Goal: Information Seeking & Learning: Check status

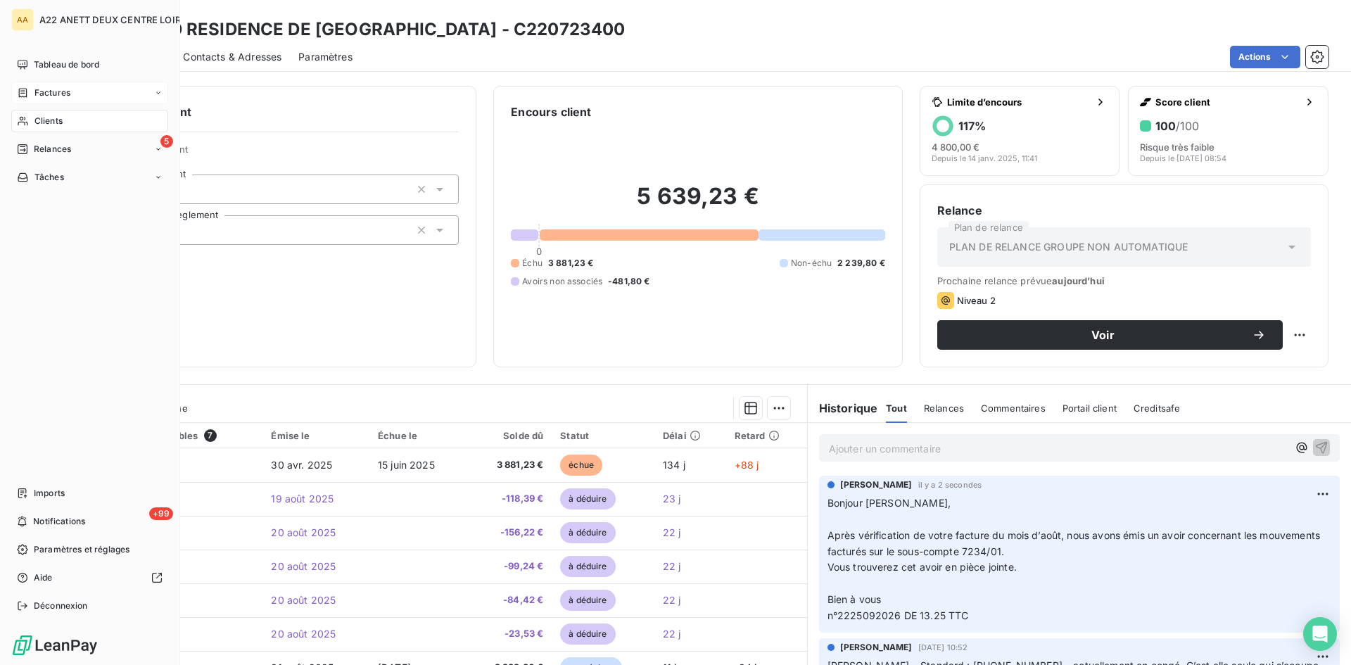
click at [34, 93] on span "Factures" at bounding box center [52, 93] width 36 height 13
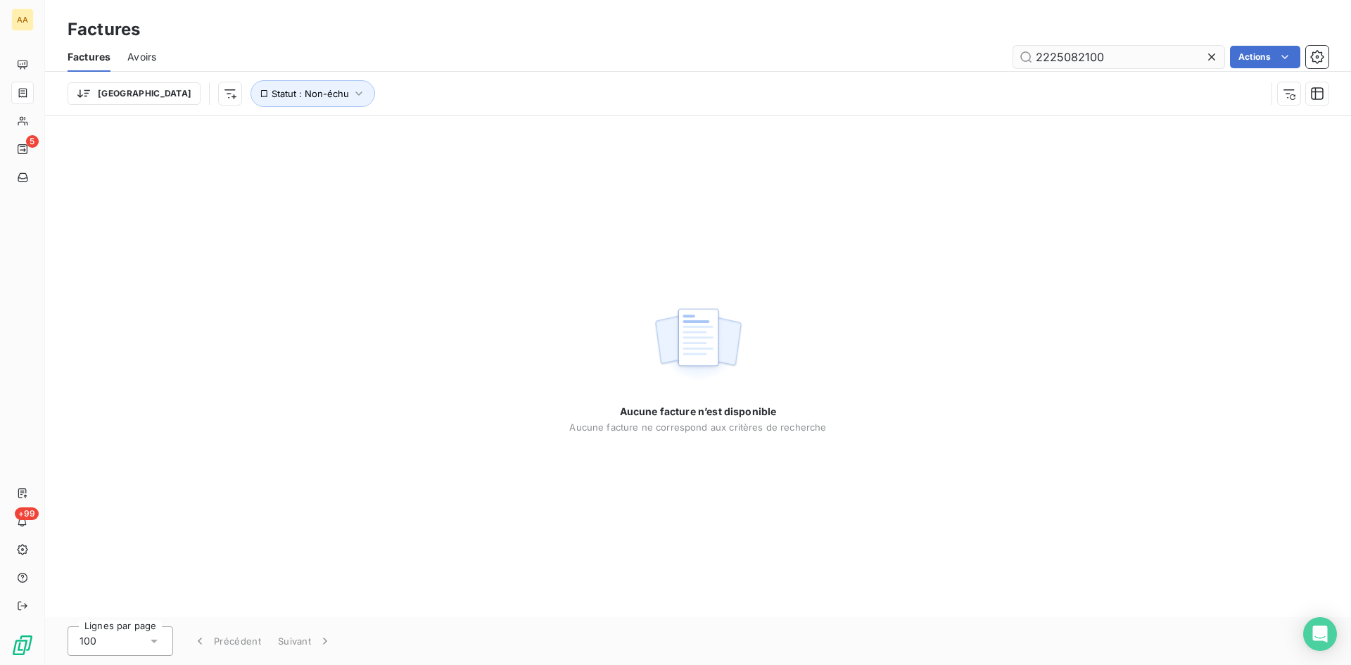
drag, startPoint x: 1121, startPoint y: 57, endPoint x: 1072, endPoint y: 55, distance: 49.3
click at [1072, 55] on input "2225082100" at bounding box center [1119, 57] width 211 height 23
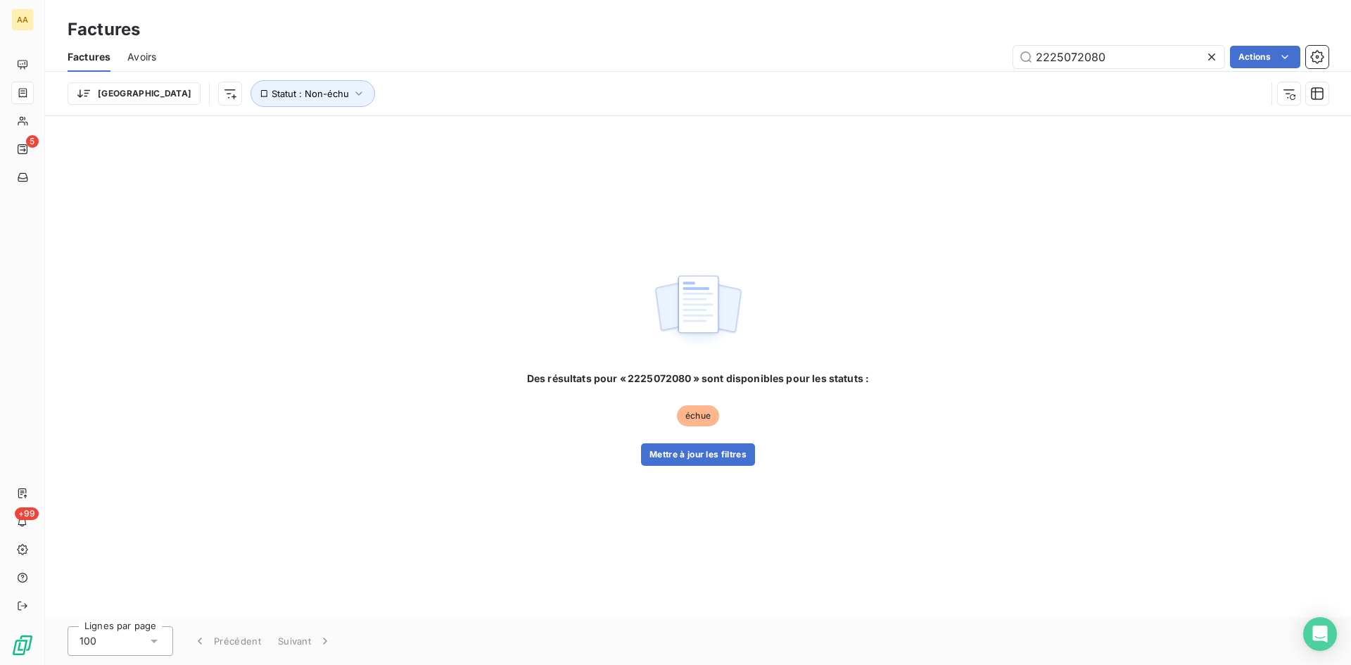
type input "2225072080"
click at [710, 441] on div "Des résultats pour « 2225072080 » sont disponibles pour les statuts : échue Met…" at bounding box center [698, 419] width 342 height 94
click at [705, 455] on button "Mettre à jour les filtres" at bounding box center [698, 454] width 114 height 23
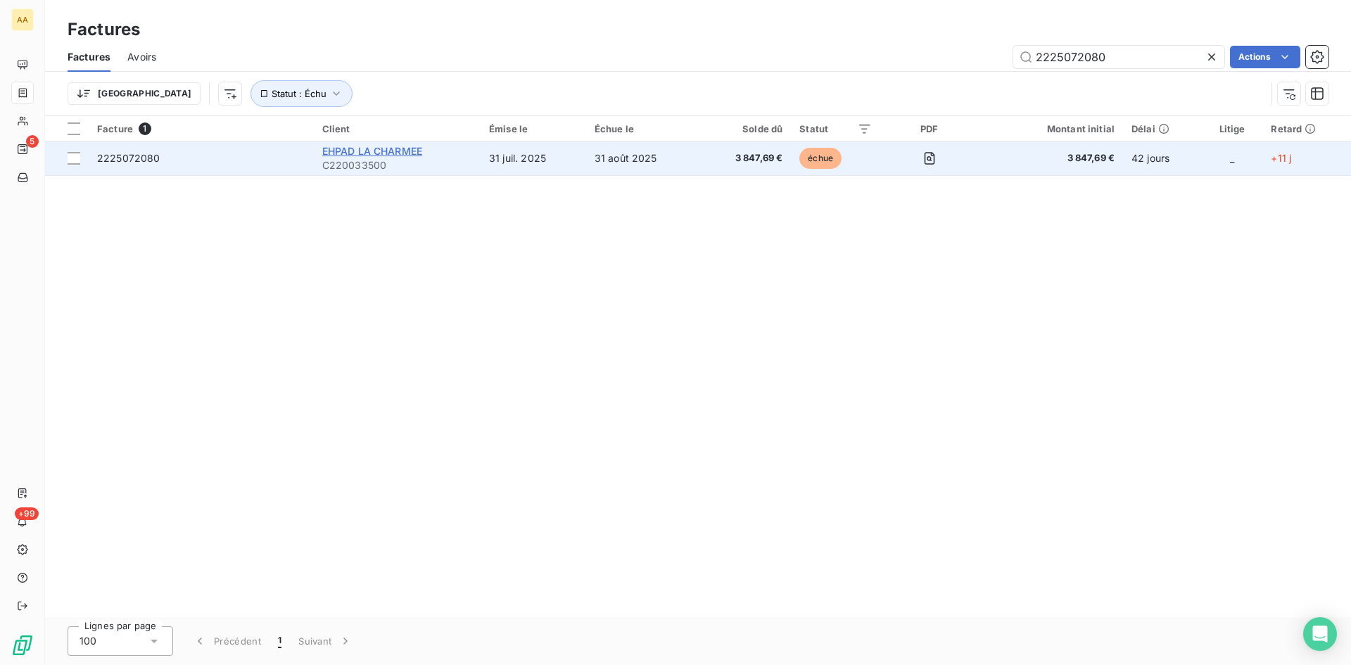
click at [351, 148] on span "EHPAD LA CHARMEE" at bounding box center [372, 151] width 100 height 12
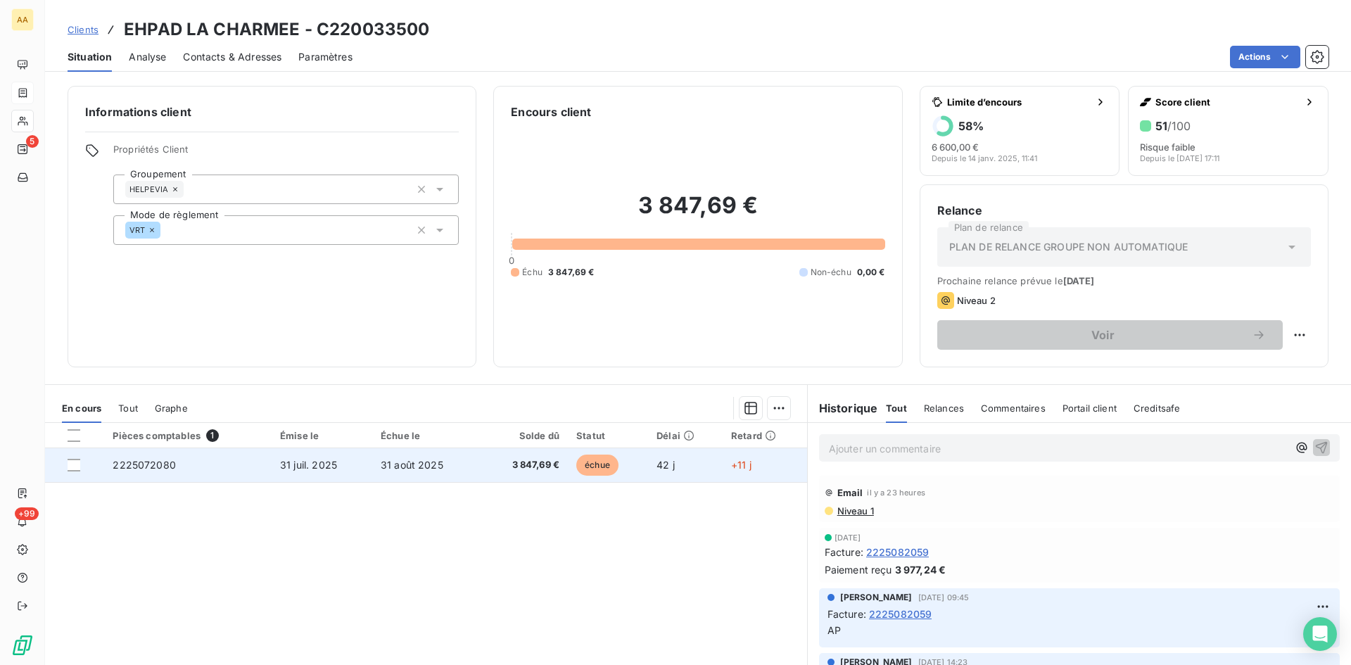
click at [156, 462] on span "2225072080" at bounding box center [144, 465] width 63 height 12
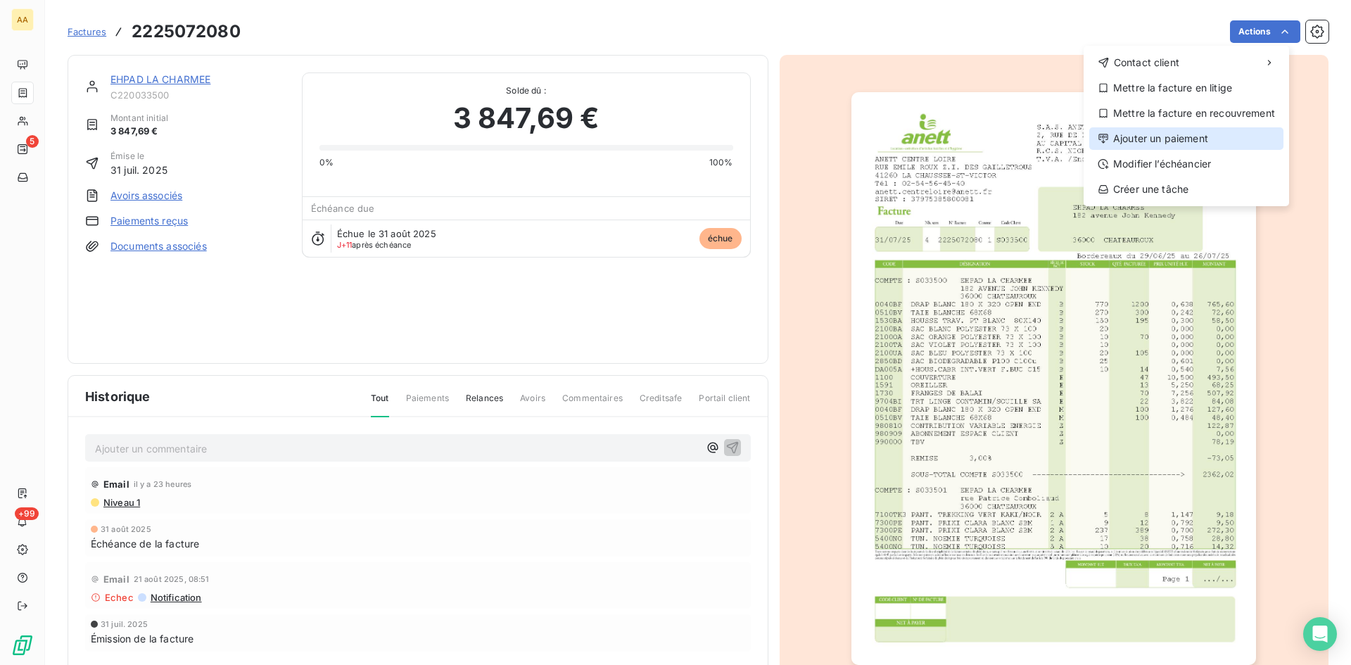
click at [1177, 138] on div "Ajouter un paiement" at bounding box center [1187, 138] width 194 height 23
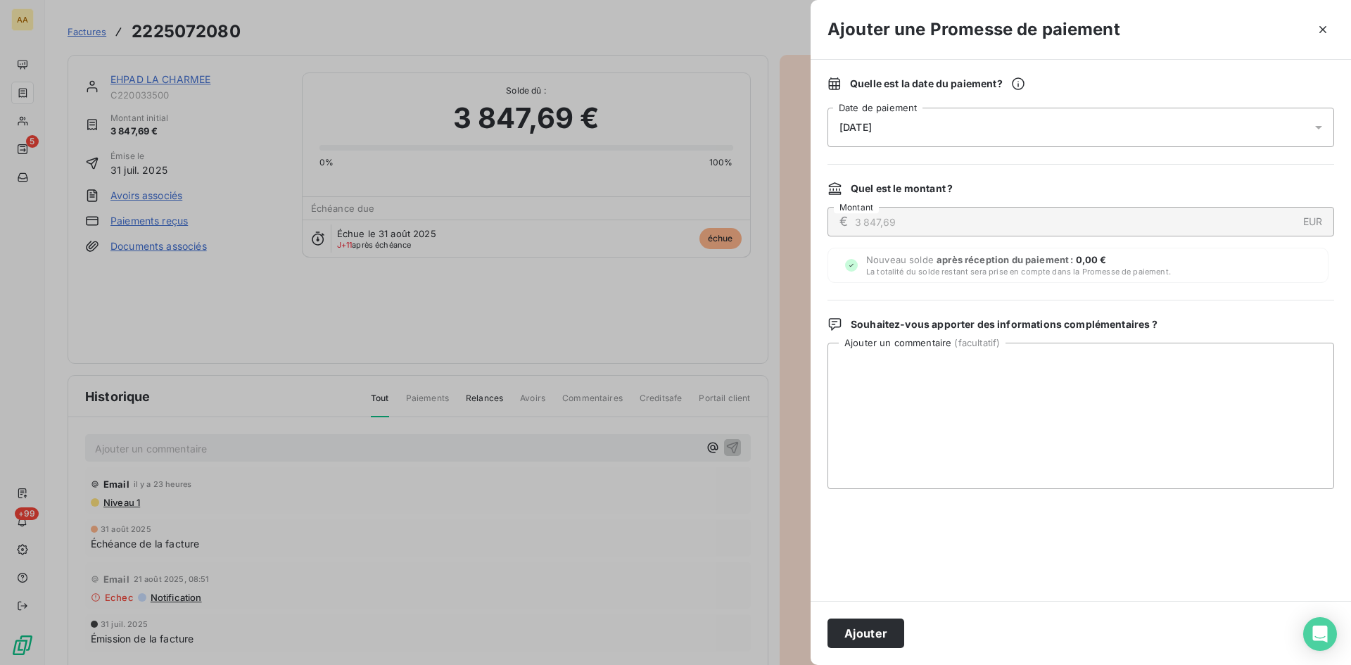
click at [867, 130] on span "[DATE]" at bounding box center [856, 127] width 32 height 11
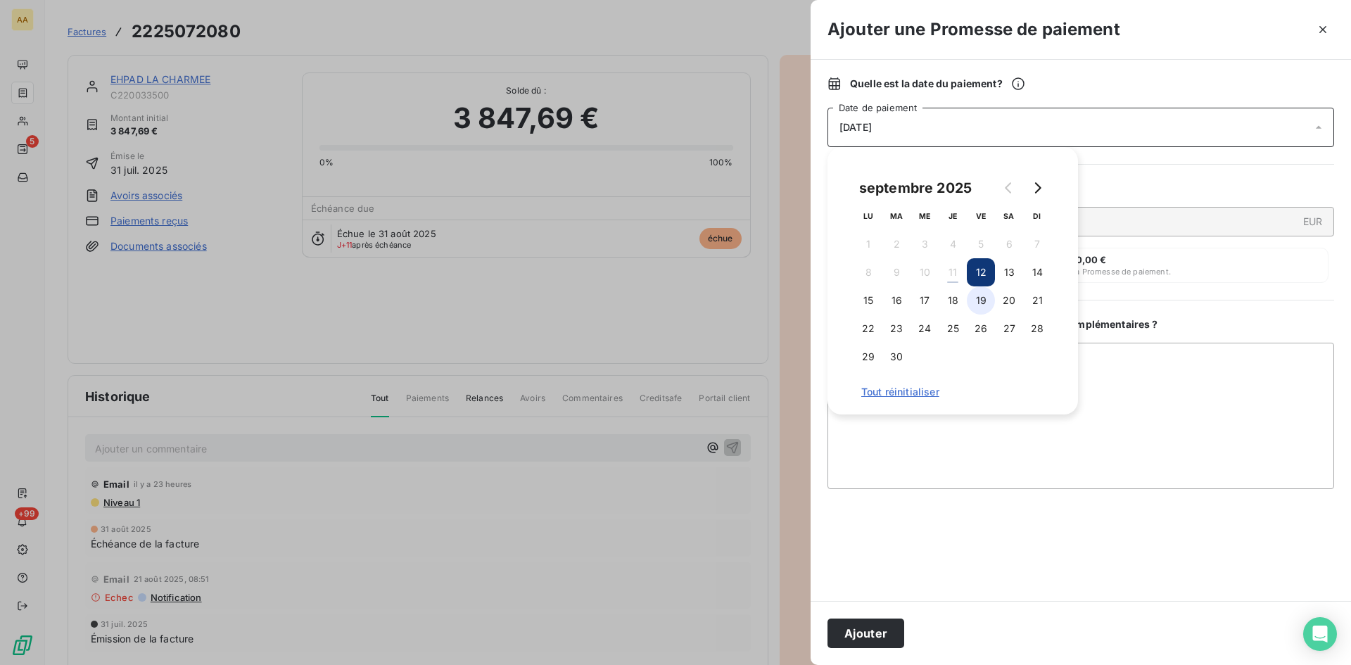
click at [983, 305] on button "19" at bounding box center [981, 300] width 28 height 28
drag, startPoint x: 843, startPoint y: 630, endPoint x: 750, endPoint y: 597, distance: 99.3
click at [843, 629] on button "Ajouter" at bounding box center [866, 634] width 77 height 30
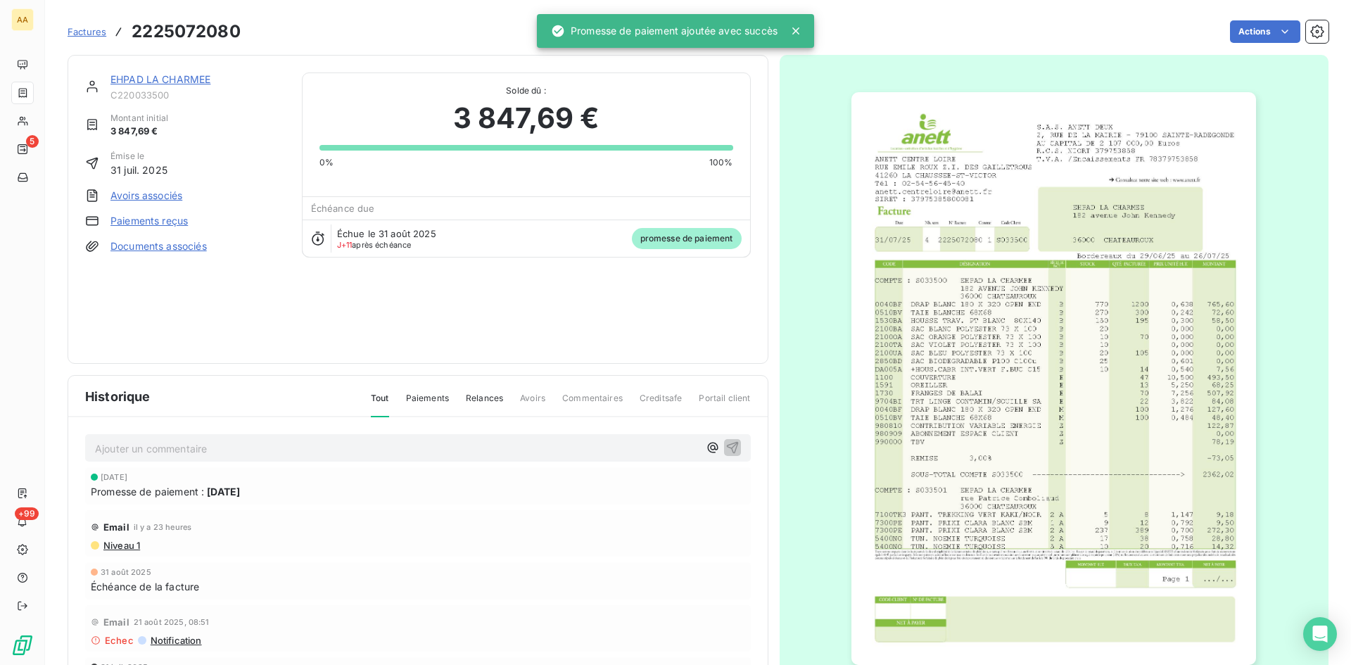
click at [417, 443] on p "Ajouter un commentaire ﻿" at bounding box center [397, 449] width 604 height 18
click at [726, 451] on icon "button" at bounding box center [733, 447] width 14 height 14
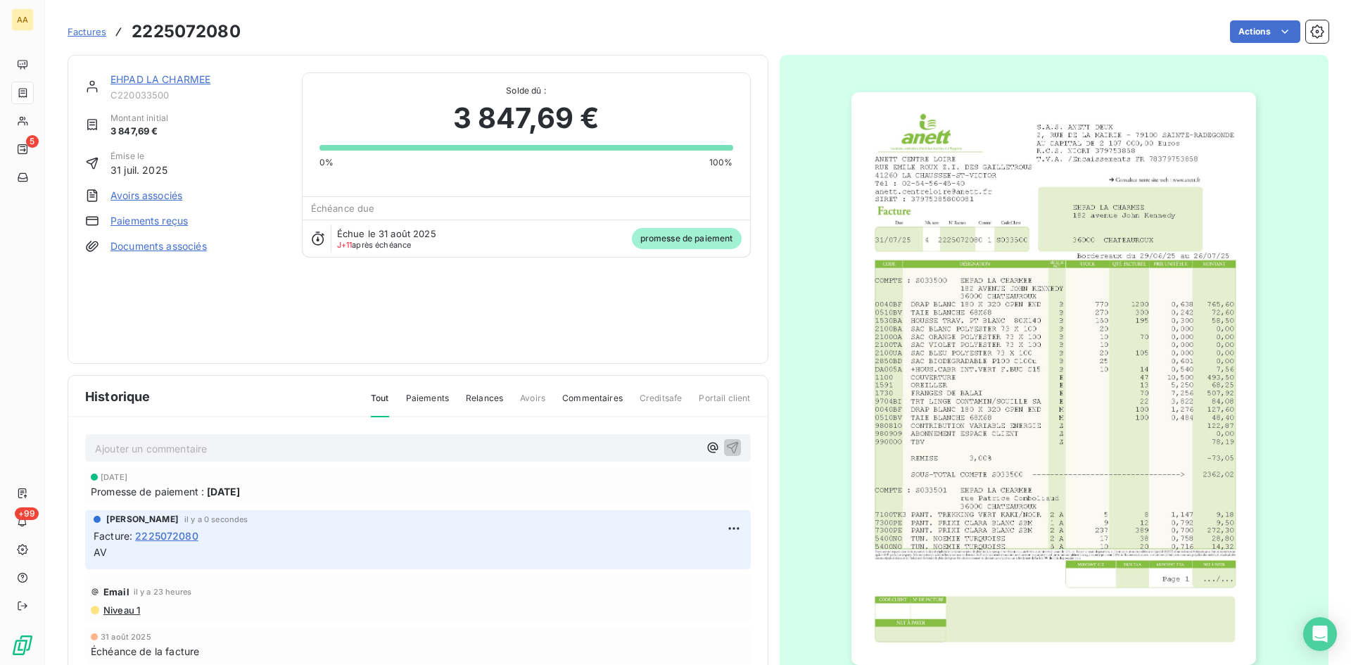
click at [169, 81] on link "EHPAD LA CHARMEE" at bounding box center [161, 79] width 100 height 12
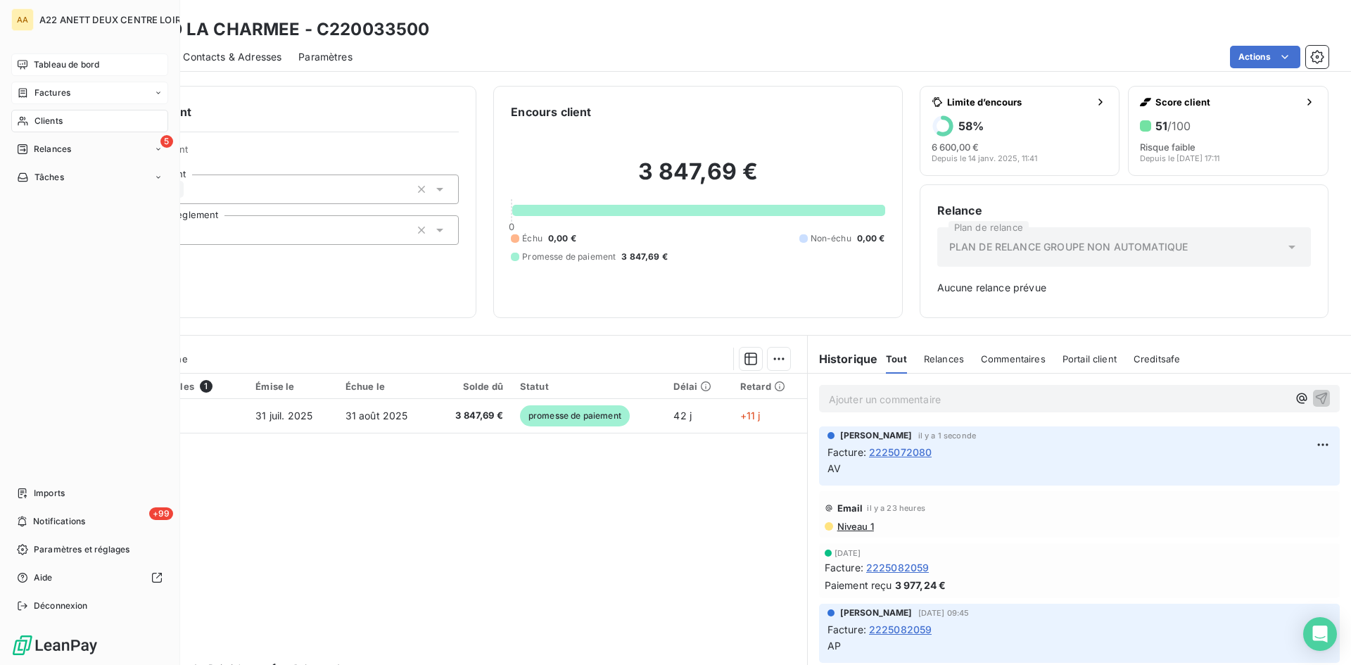
click at [54, 60] on span "Tableau de bord" at bounding box center [66, 64] width 65 height 13
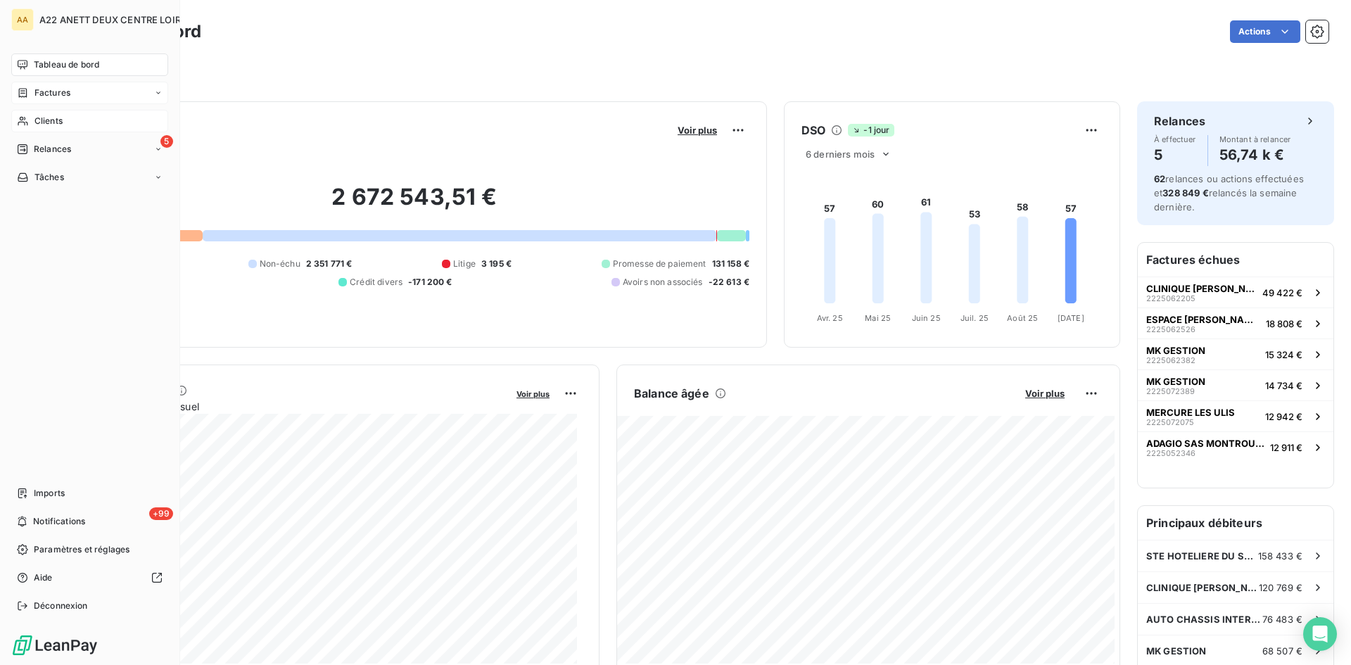
click at [41, 118] on span "Clients" at bounding box center [48, 121] width 28 height 13
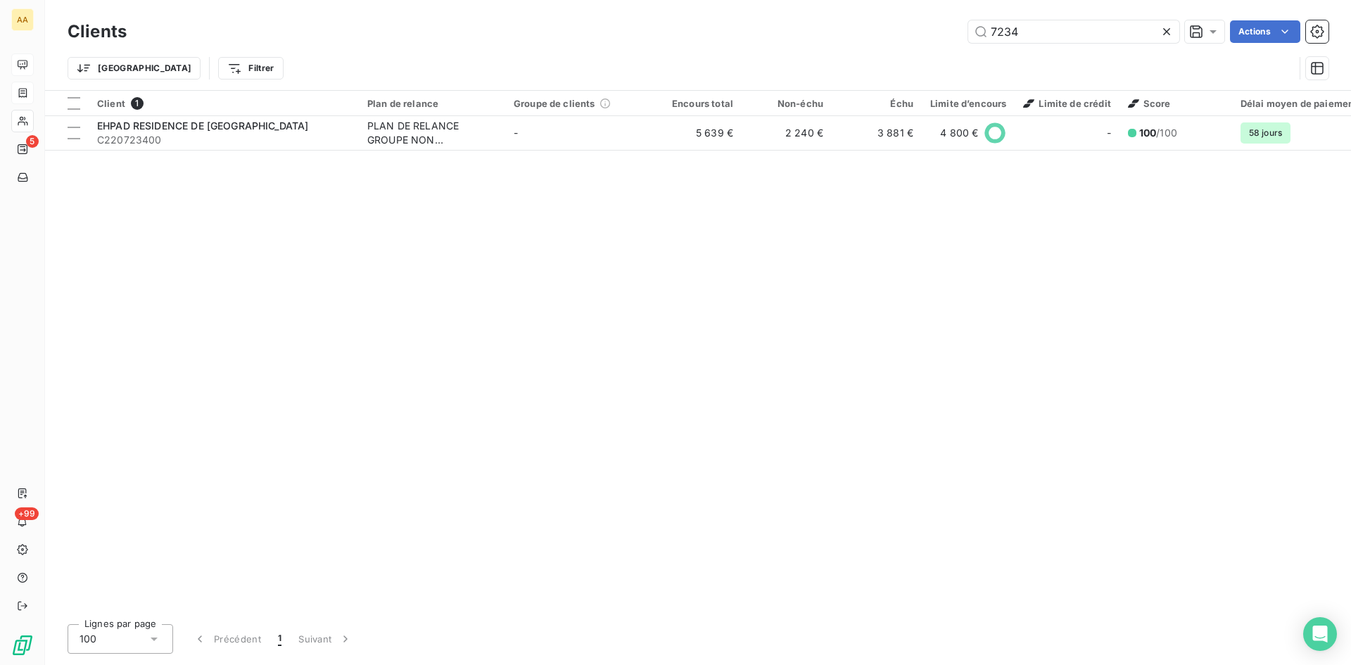
drag, startPoint x: 1030, startPoint y: 37, endPoint x: 935, endPoint y: 48, distance: 94.9
click at [935, 48] on div "Clients 7234 Actions Trier Filtrer" at bounding box center [698, 53] width 1261 height 73
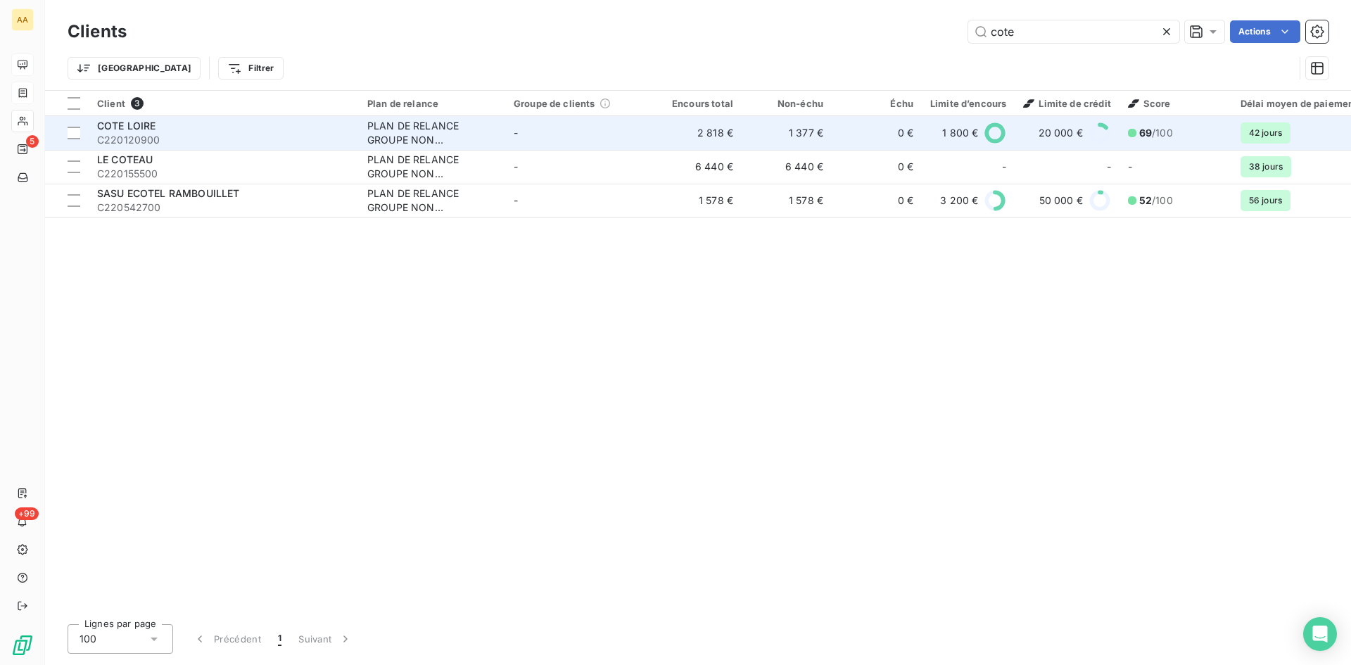
type input "cote"
click at [376, 137] on div "PLAN DE RELANCE GROUPE NON AUTOMATIQUE" at bounding box center [432, 133] width 130 height 28
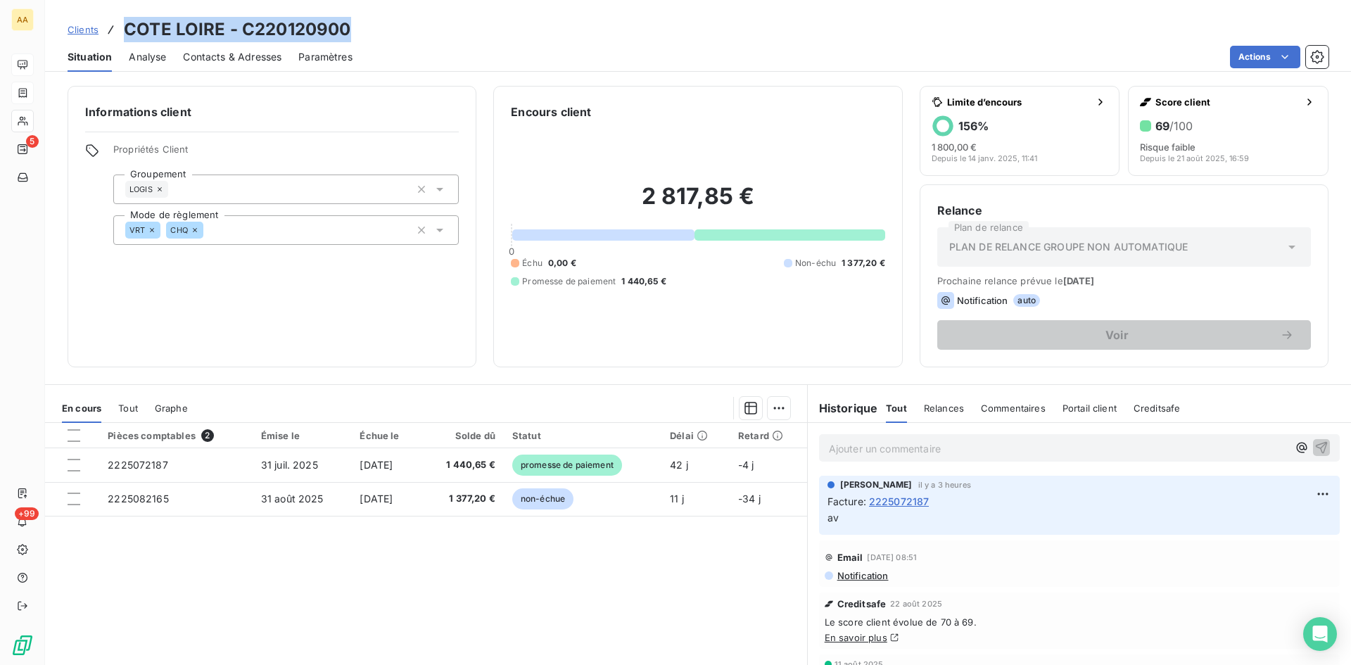
drag, startPoint x: 356, startPoint y: 28, endPoint x: 119, endPoint y: 23, distance: 237.3
click at [119, 23] on div "Clients COTE LOIRE - C220120900" at bounding box center [698, 29] width 1306 height 25
copy h3 "COTE LOIRE - C220120900"
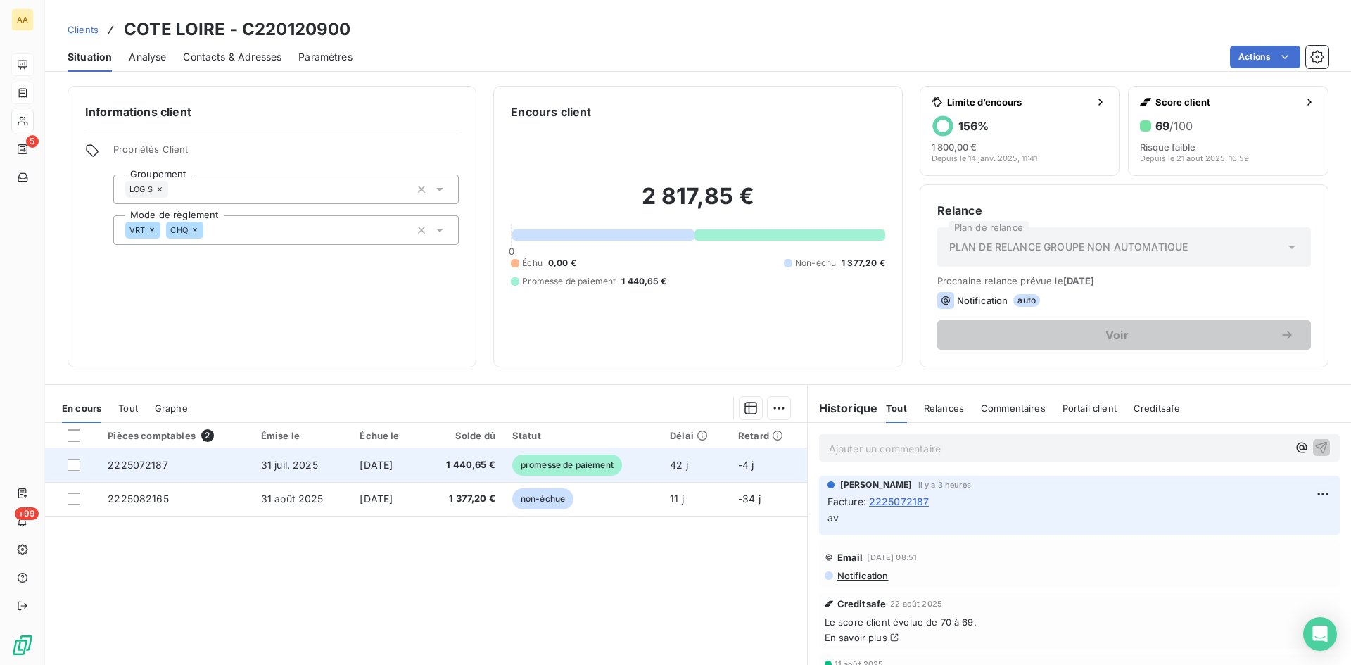
click at [125, 462] on span "2225072187" at bounding box center [138, 465] width 61 height 12
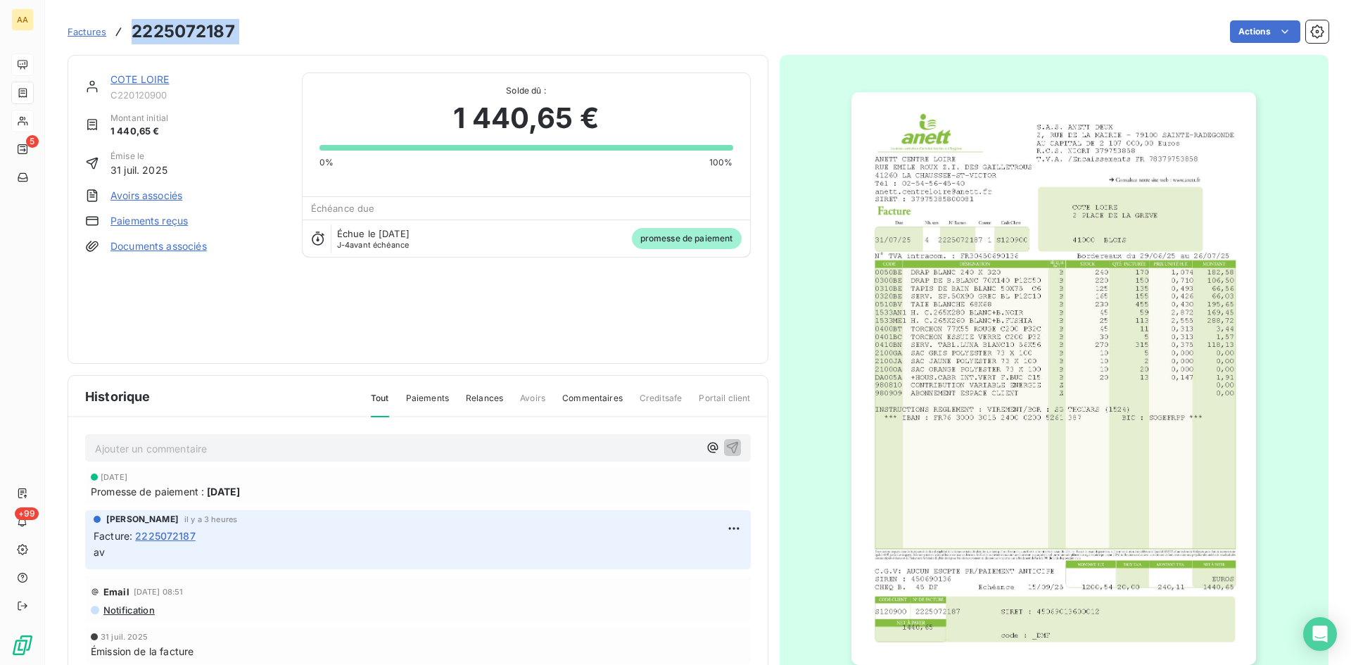
drag, startPoint x: 244, startPoint y: 32, endPoint x: 133, endPoint y: 32, distance: 111.2
click at [133, 32] on div "Factures 2225072187 Actions" at bounding box center [698, 32] width 1261 height 30
copy section "2225072187 Actions"
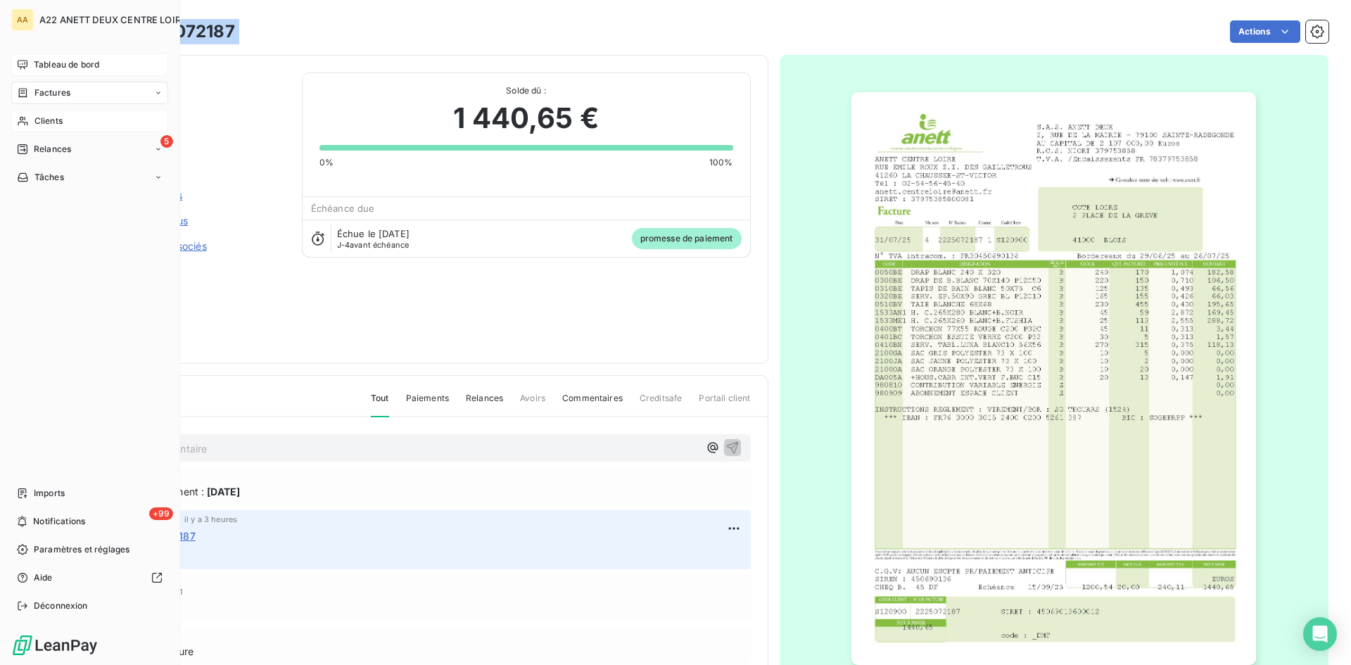
drag, startPoint x: 40, startPoint y: 122, endPoint x: 55, endPoint y: 113, distance: 17.8
click at [42, 122] on span "Clients" at bounding box center [48, 121] width 28 height 13
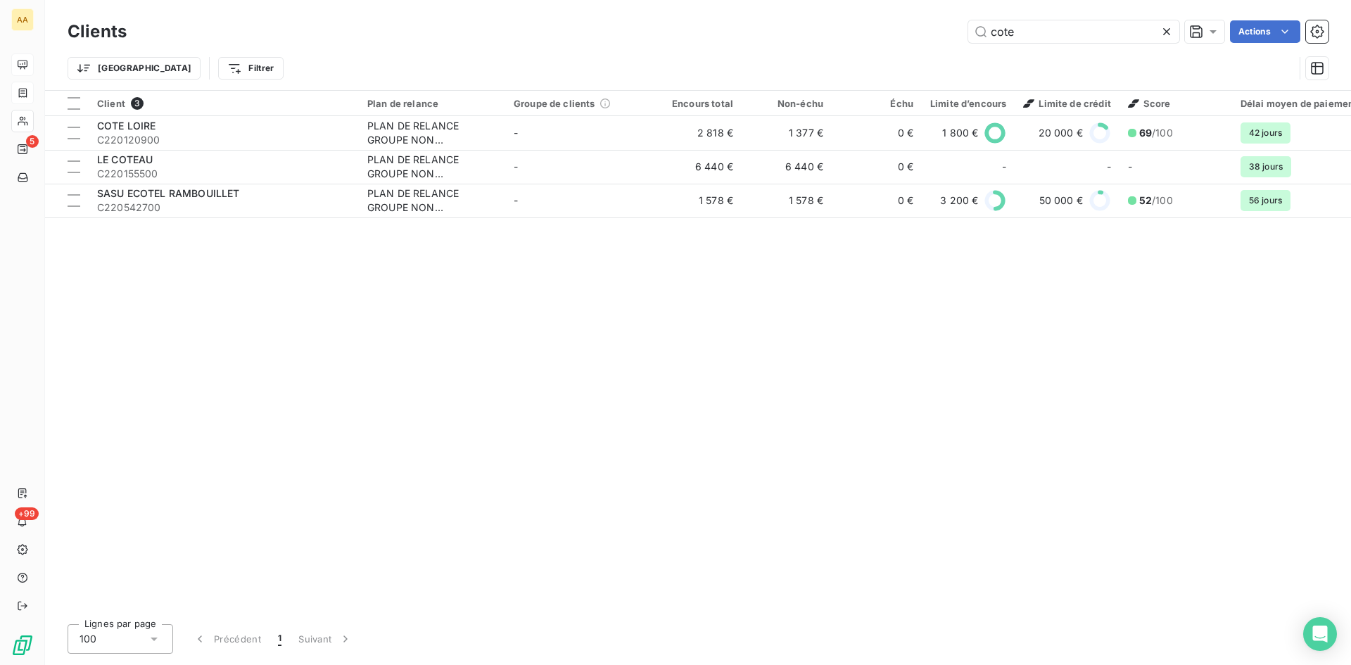
drag, startPoint x: 1021, startPoint y: 28, endPoint x: 933, endPoint y: 30, distance: 88.7
click at [933, 30] on div "cote Actions" at bounding box center [736, 31] width 1185 height 23
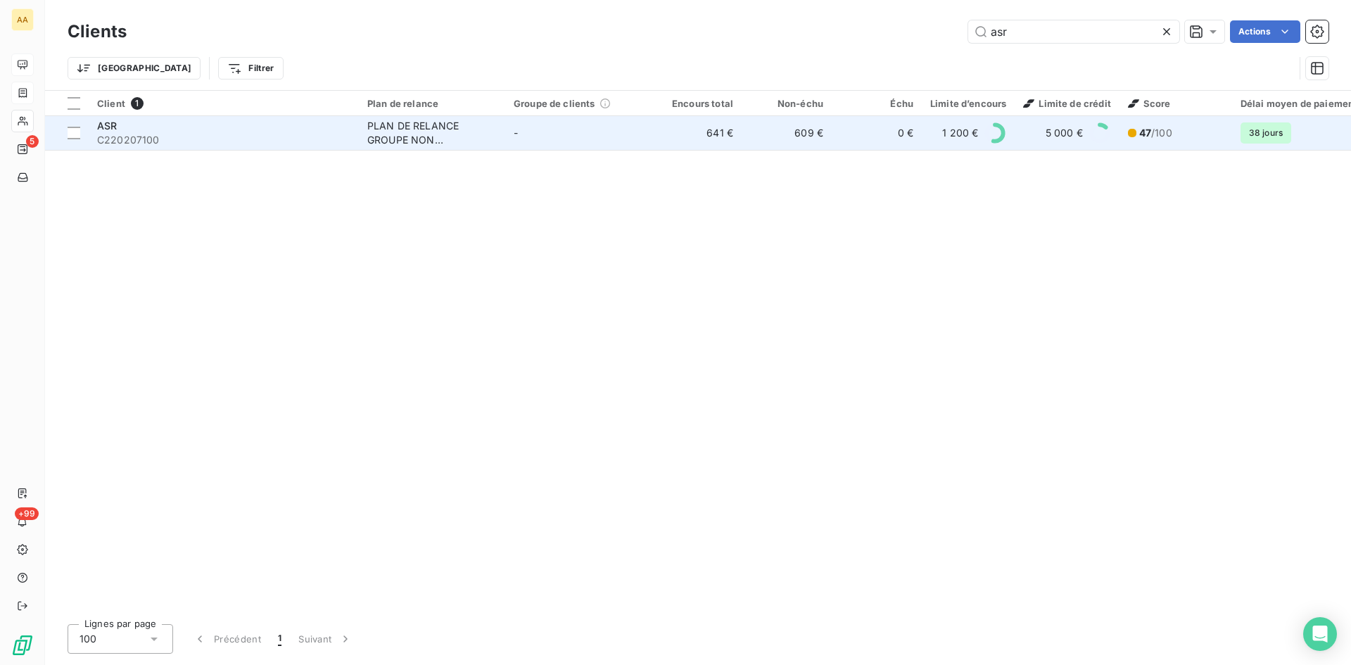
type input "asr"
click at [435, 137] on div "PLAN DE RELANCE GROUPE NON AUTOMATIQUE" at bounding box center [432, 133] width 130 height 28
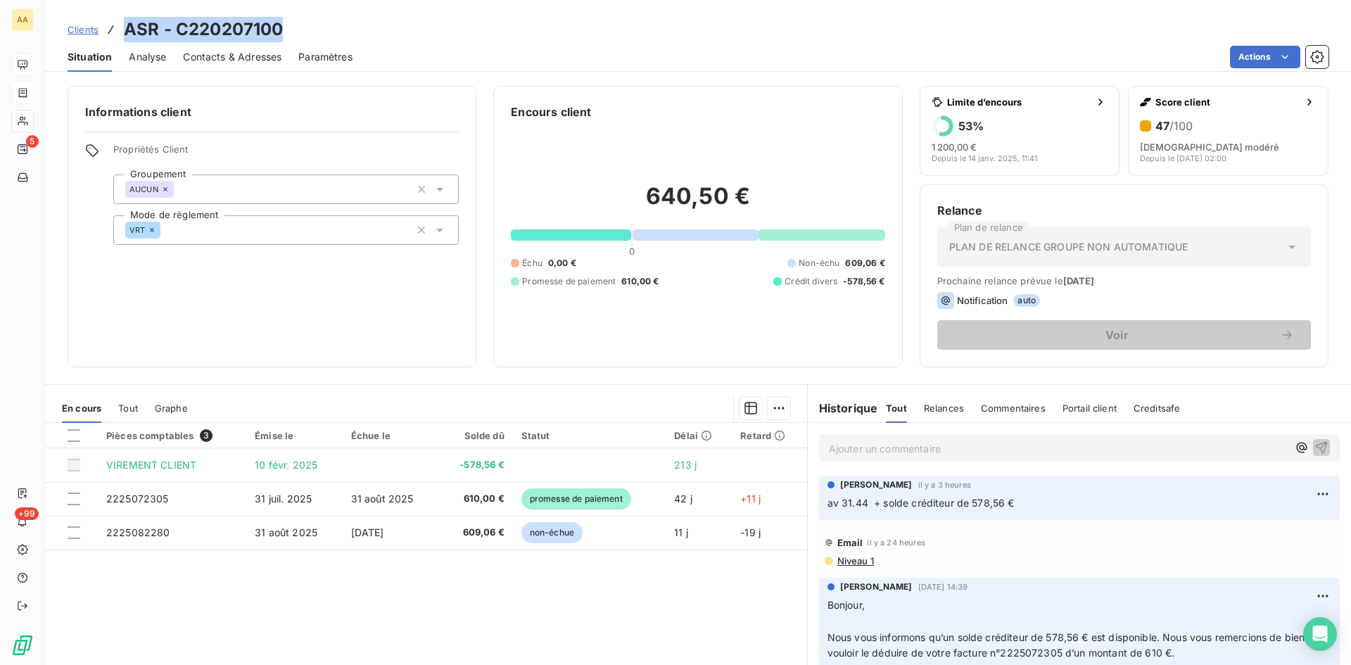
drag, startPoint x: 324, startPoint y: 34, endPoint x: 128, endPoint y: 30, distance: 195.7
click at [128, 30] on div "Clients ASR - C220207100" at bounding box center [698, 29] width 1306 height 25
copy h3 "ASR - C220207100"
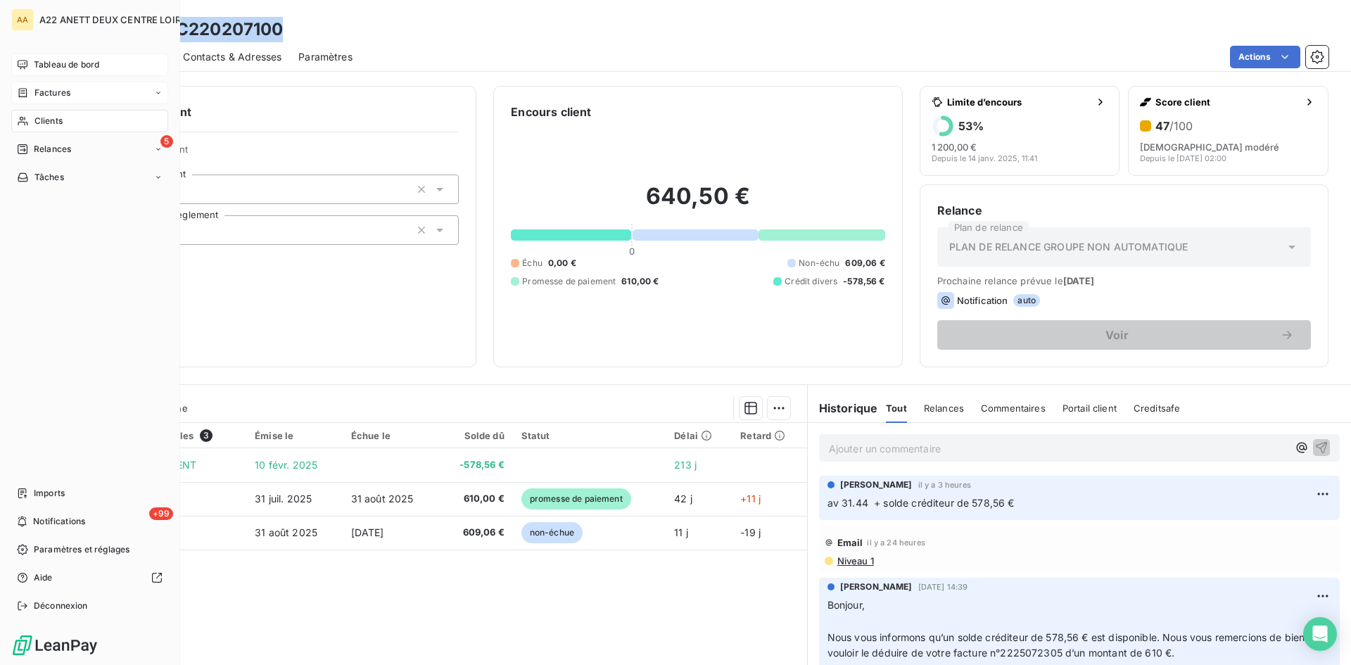
click at [32, 87] on div "Factures" at bounding box center [43, 93] width 53 height 13
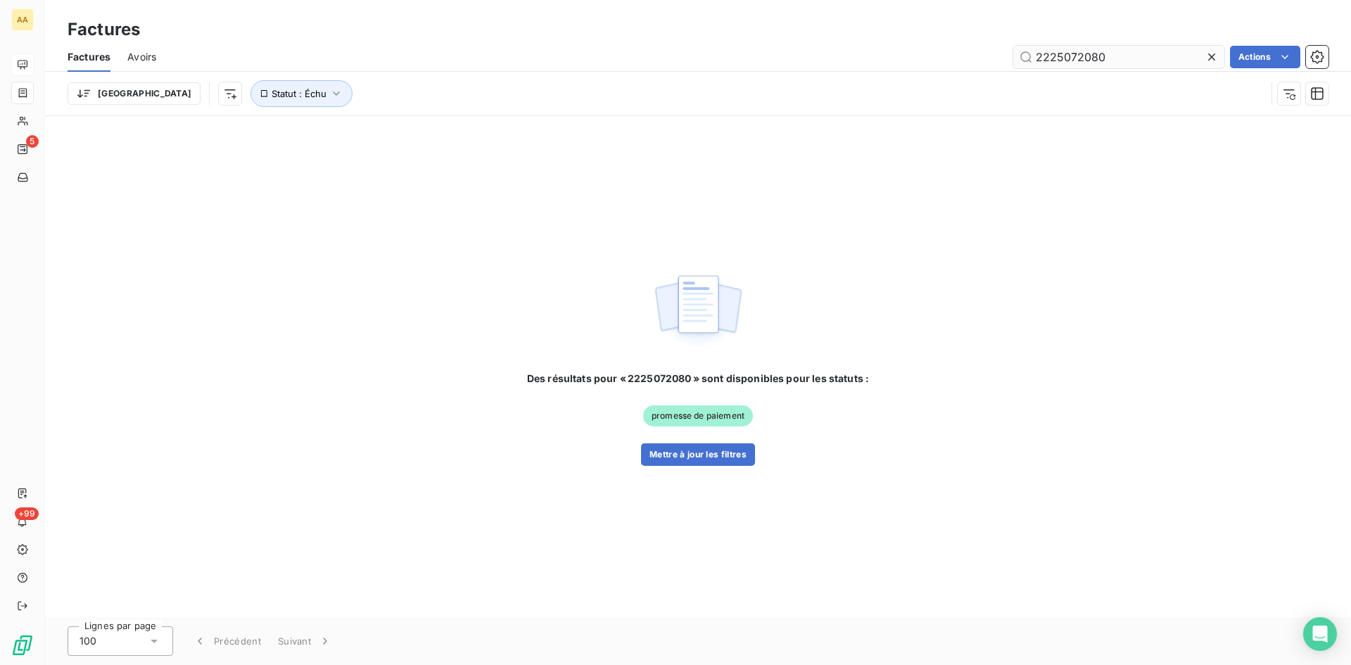
drag, startPoint x: 1126, startPoint y: 58, endPoint x: 1068, endPoint y: 55, distance: 57.8
click at [1068, 55] on input "2225072080" at bounding box center [1119, 57] width 211 height 23
type input "2225082039"
click at [689, 451] on button "Mettre à jour les filtres" at bounding box center [698, 454] width 114 height 23
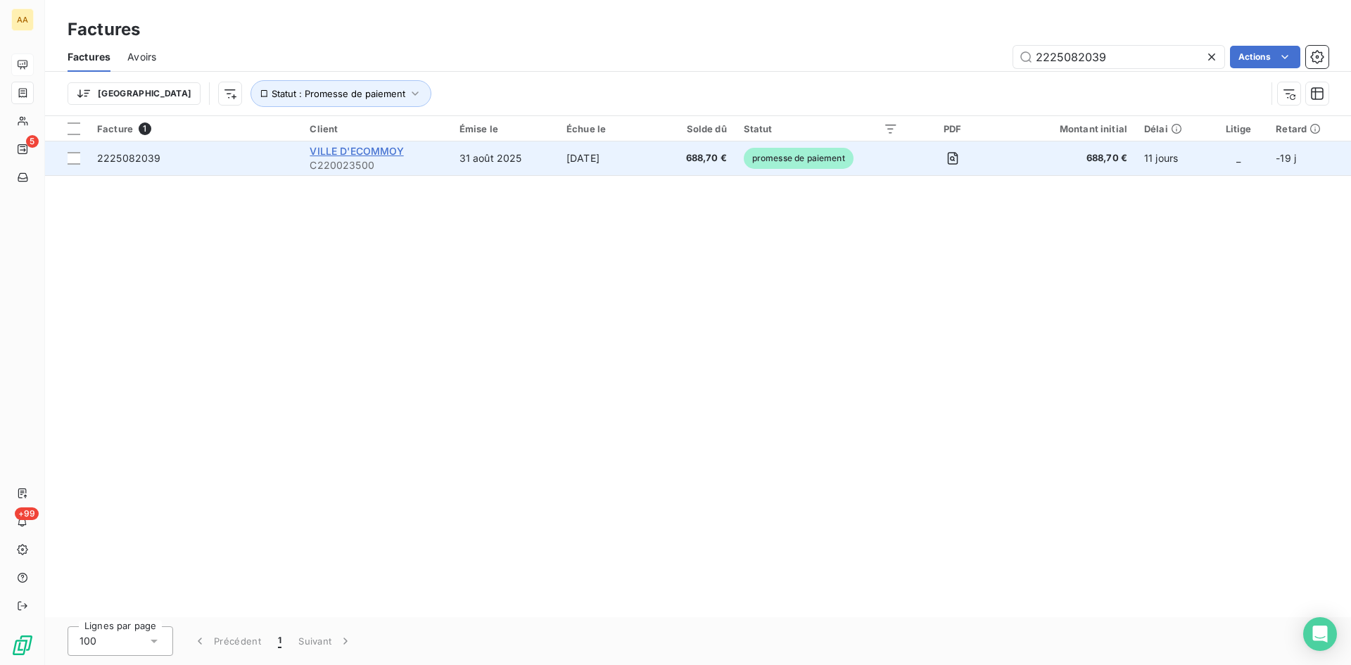
click at [364, 149] on span "VILLE D'ECOMMOY" at bounding box center [357, 151] width 94 height 12
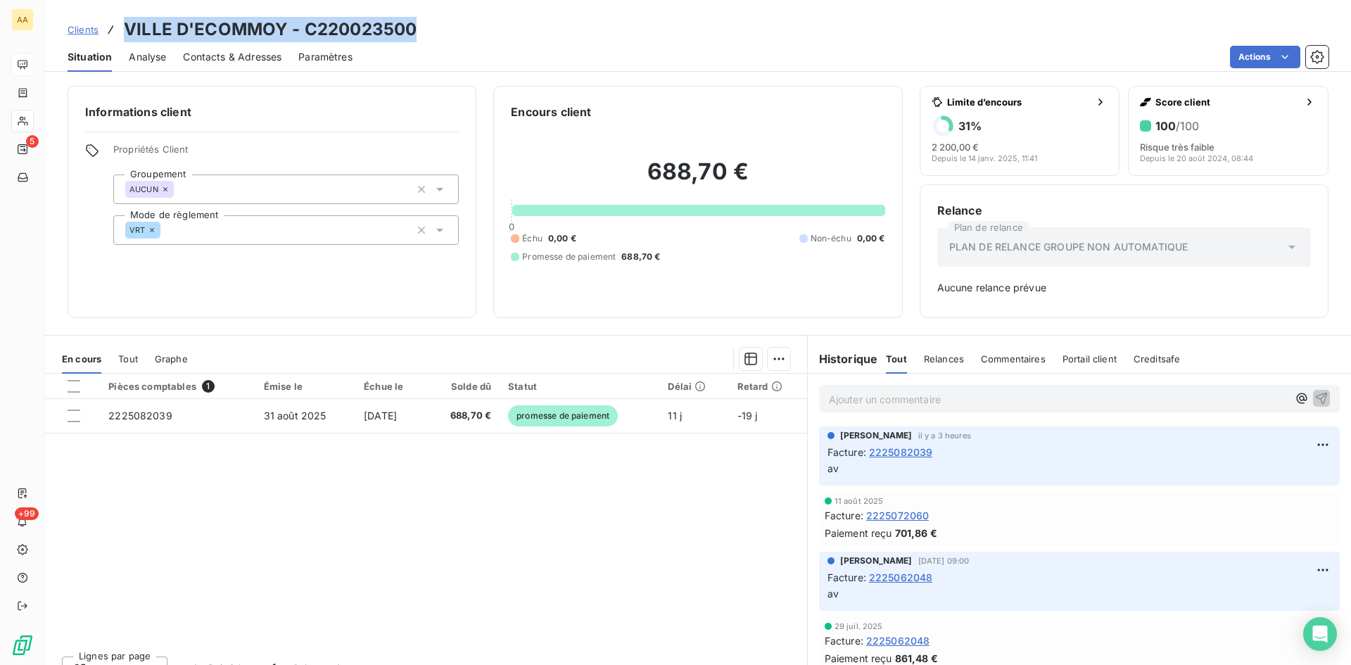
drag, startPoint x: 408, startPoint y: 29, endPoint x: 125, endPoint y: 28, distance: 283.0
click at [111, 30] on div "Clients VILLE D'ECOMMOY - C220023500" at bounding box center [698, 29] width 1306 height 25
copy h3 "VILLE D'ECOMMOY - C220023500"
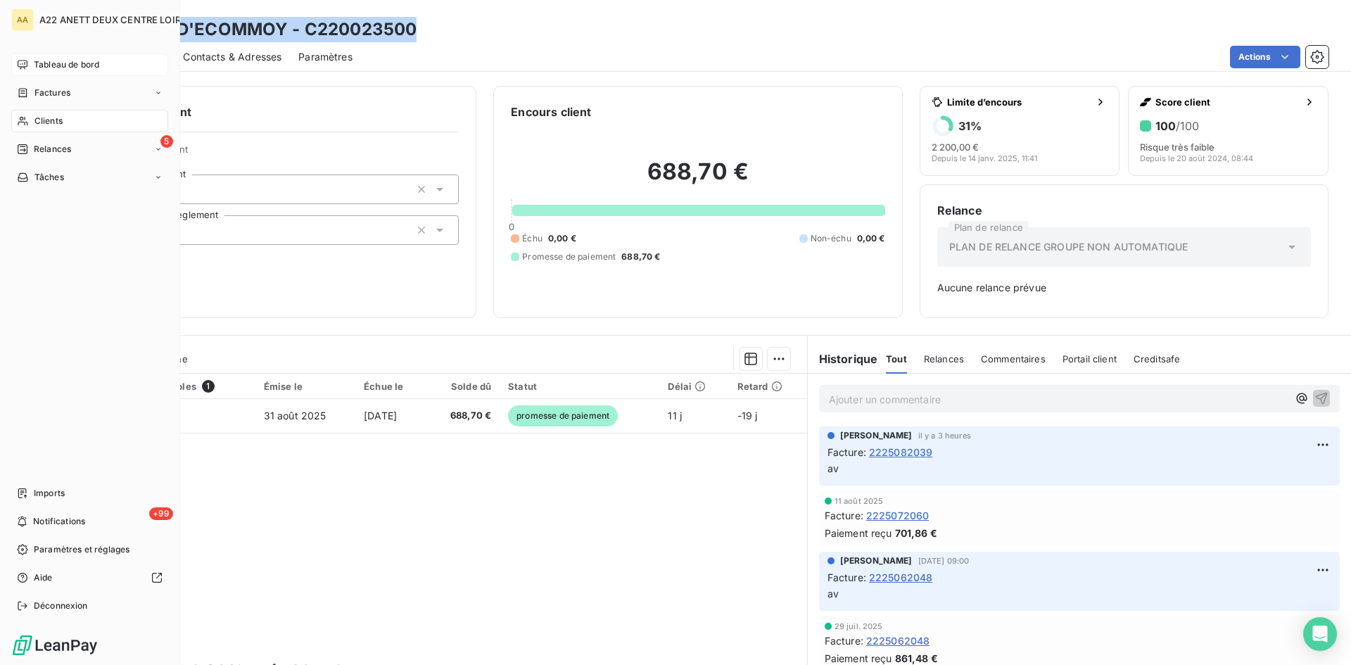
drag, startPoint x: 49, startPoint y: 118, endPoint x: 72, endPoint y: 110, distance: 23.8
click at [49, 118] on span "Clients" at bounding box center [48, 121] width 28 height 13
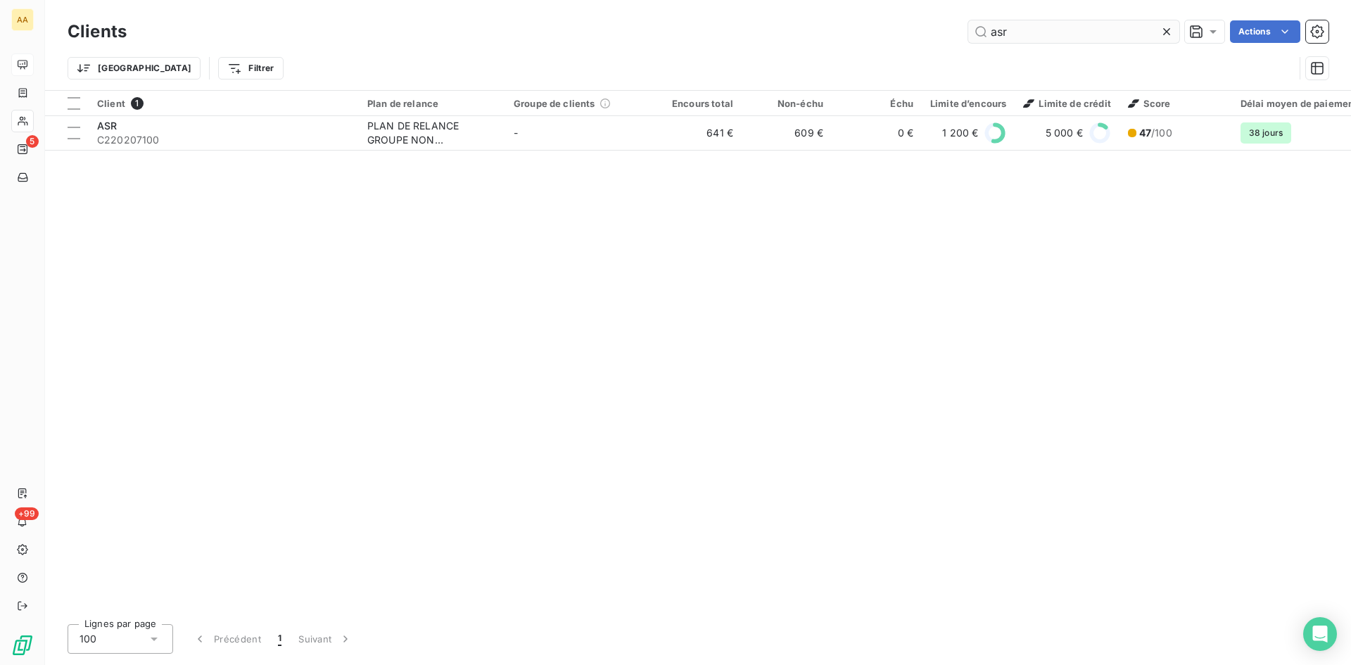
drag, startPoint x: 1042, startPoint y: 37, endPoint x: 974, endPoint y: 34, distance: 68.3
click at [974, 34] on input "asr" at bounding box center [1074, 31] width 211 height 23
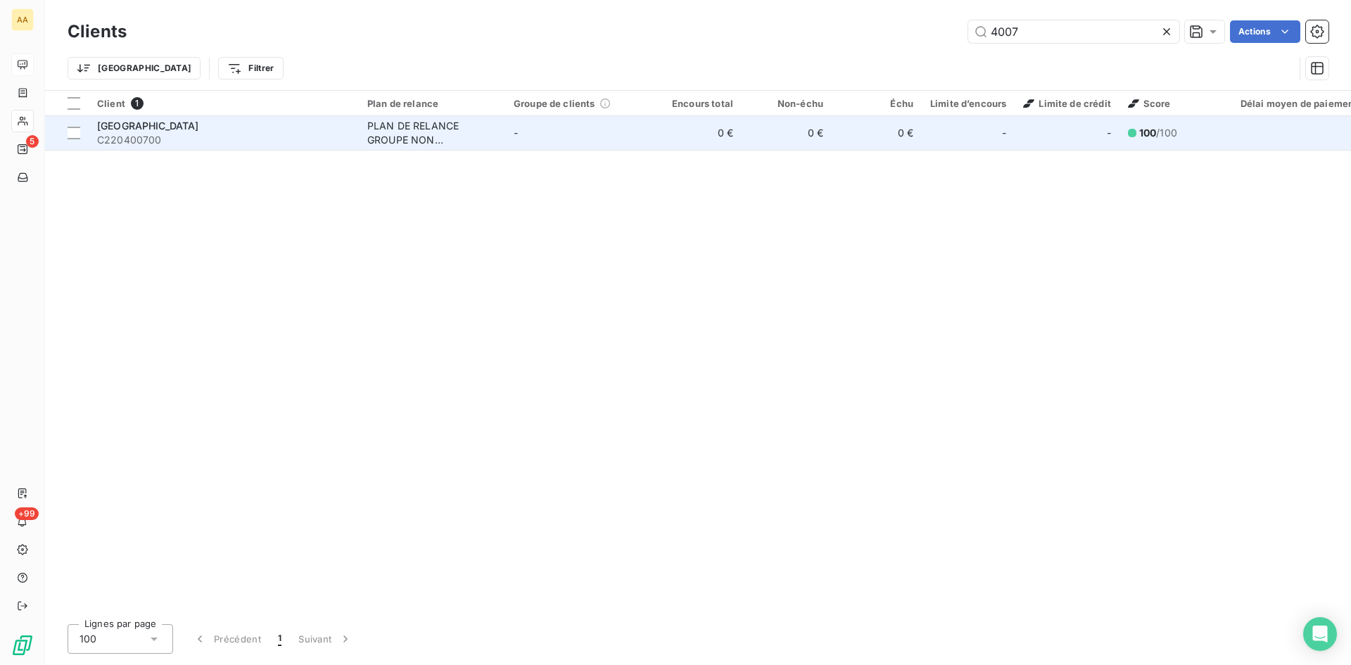
type input "4007"
click at [405, 131] on div "PLAN DE RELANCE GROUPE NON AUTOMATIQUE" at bounding box center [432, 133] width 130 height 28
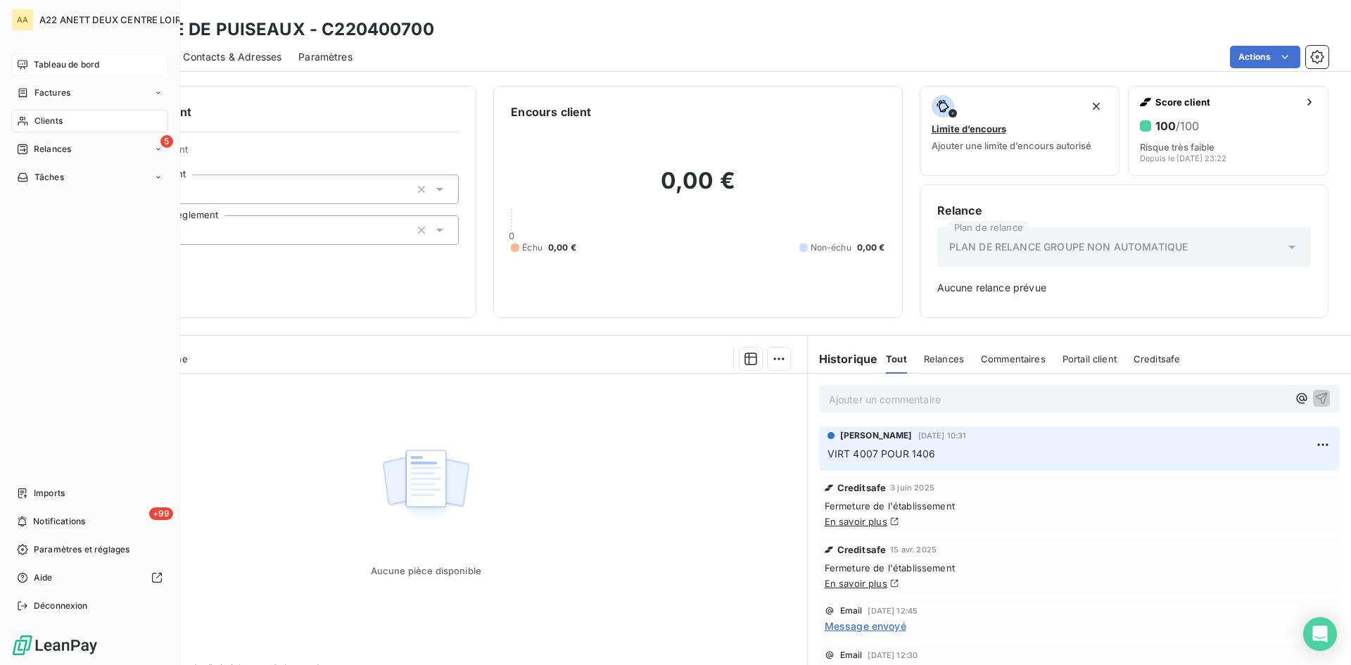
click at [40, 123] on span "Clients" at bounding box center [48, 121] width 28 height 13
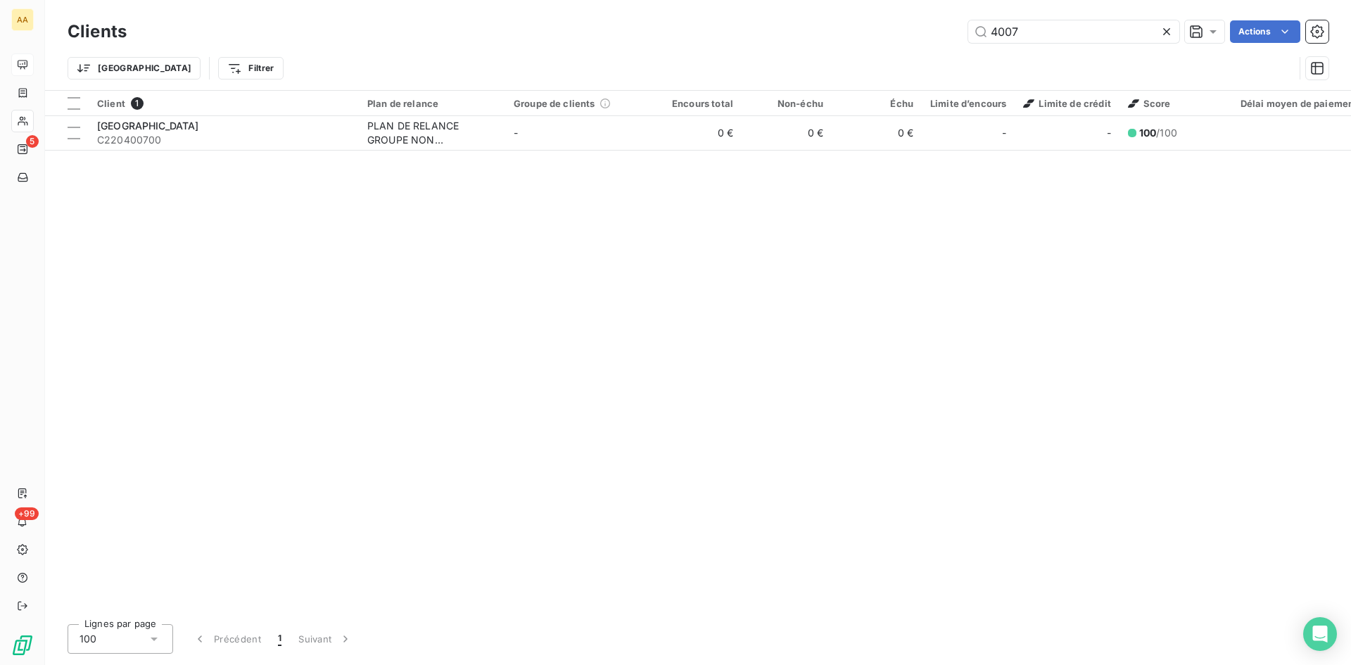
drag, startPoint x: 1051, startPoint y: 22, endPoint x: 963, endPoint y: 36, distance: 89.1
click at [963, 36] on div "4007 Actions" at bounding box center [736, 31] width 1185 height 23
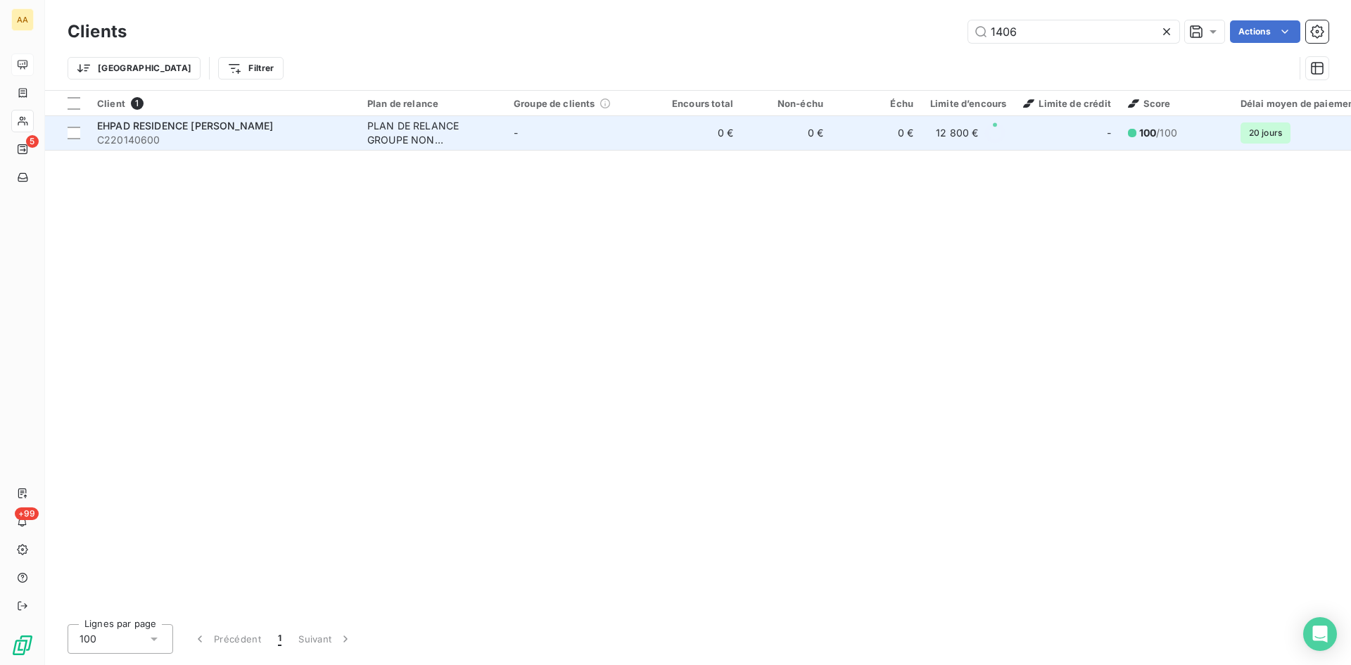
type input "1406"
click at [414, 125] on div "PLAN DE RELANCE GROUPE NON AUTOMATIQUE" at bounding box center [432, 133] width 130 height 28
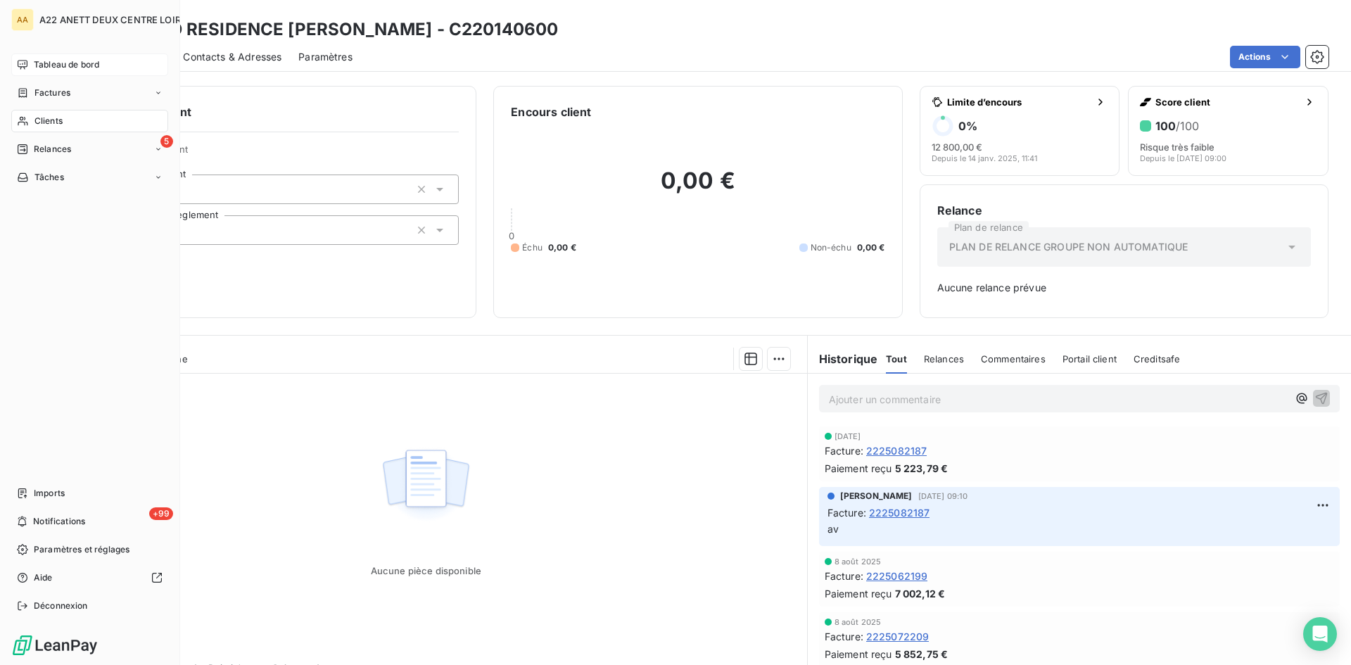
click at [53, 123] on span "Clients" at bounding box center [48, 121] width 28 height 13
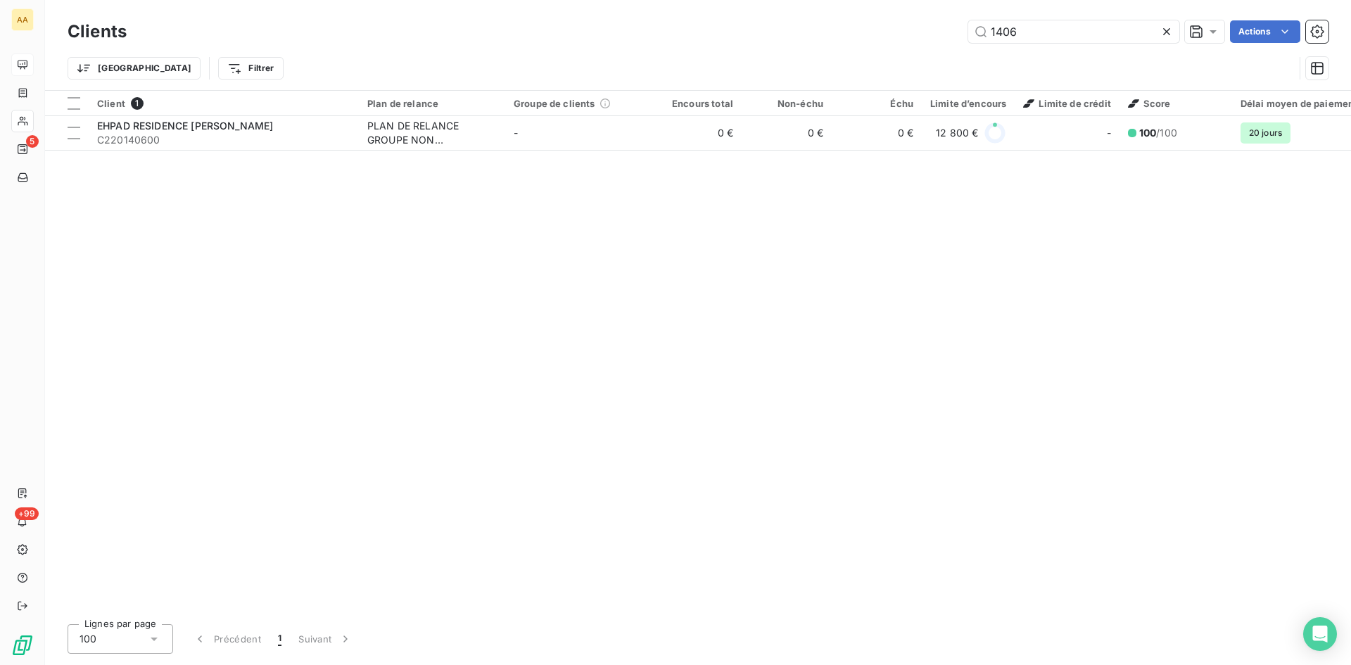
drag, startPoint x: 1002, startPoint y: 38, endPoint x: 957, endPoint y: 38, distance: 44.3
click at [957, 38] on div "1406 Actions" at bounding box center [736, 31] width 1185 height 23
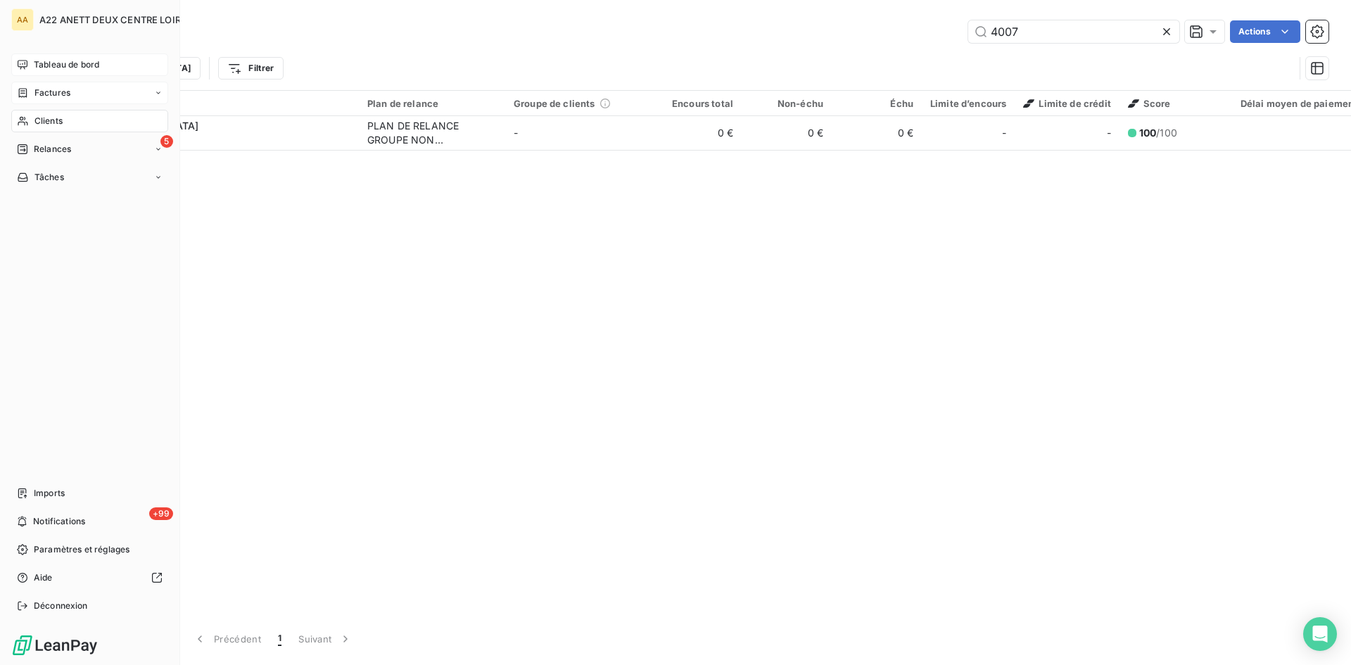
type input "4007"
click at [43, 97] on span "Factures" at bounding box center [52, 93] width 36 height 13
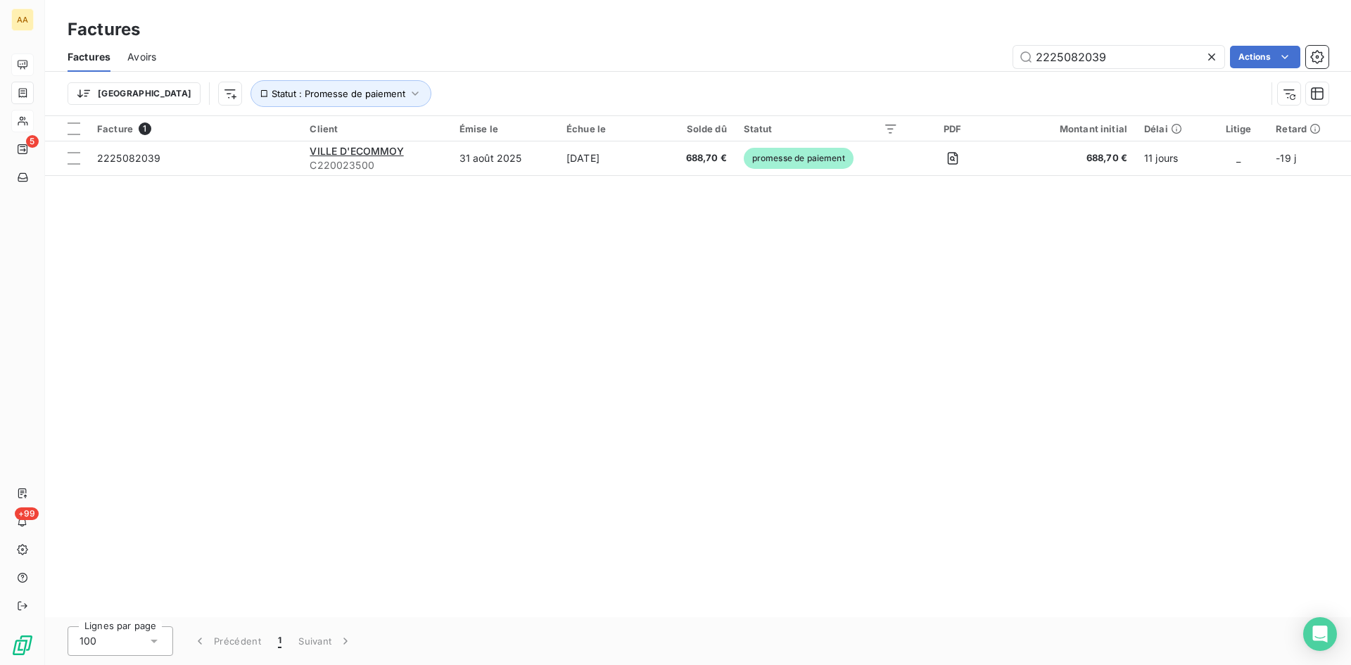
drag, startPoint x: 1109, startPoint y: 56, endPoint x: 878, endPoint y: 61, distance: 231.6
click at [878, 61] on div "2225082039 Actions" at bounding box center [751, 57] width 1156 height 23
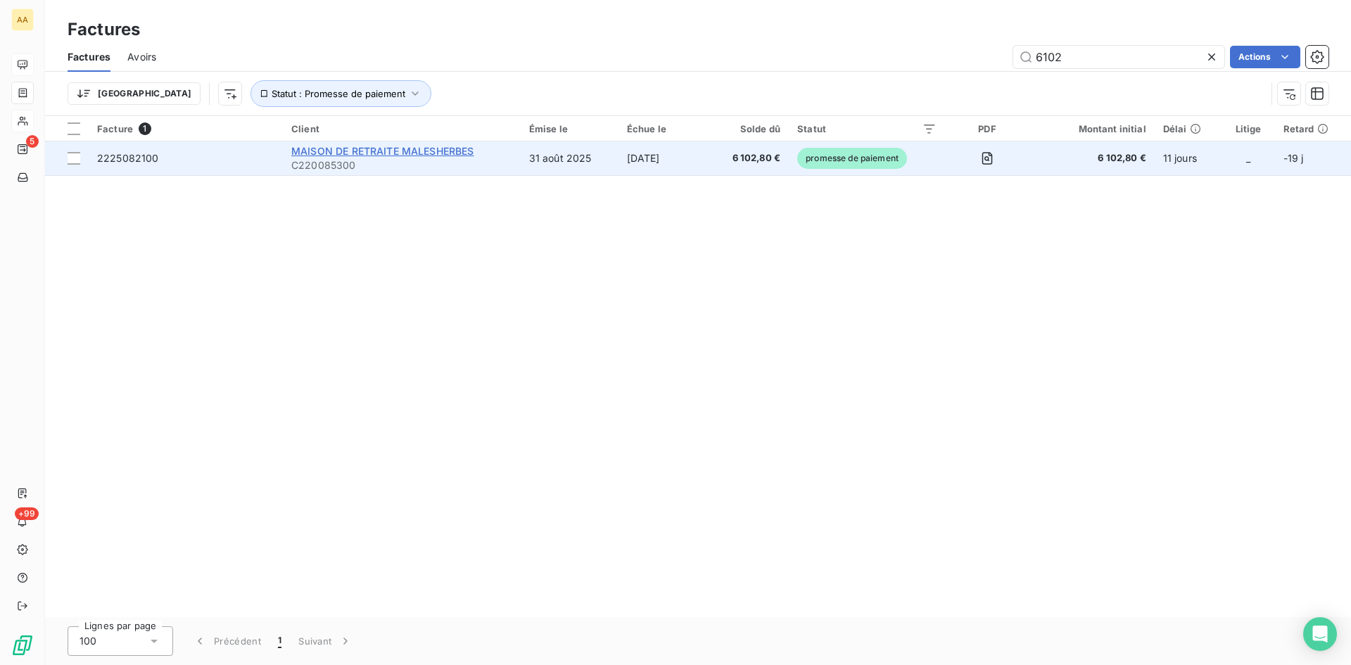
type input "6102"
click at [383, 153] on span "MAISON DE RETRAITE MALESHERBES" at bounding box center [382, 151] width 183 height 12
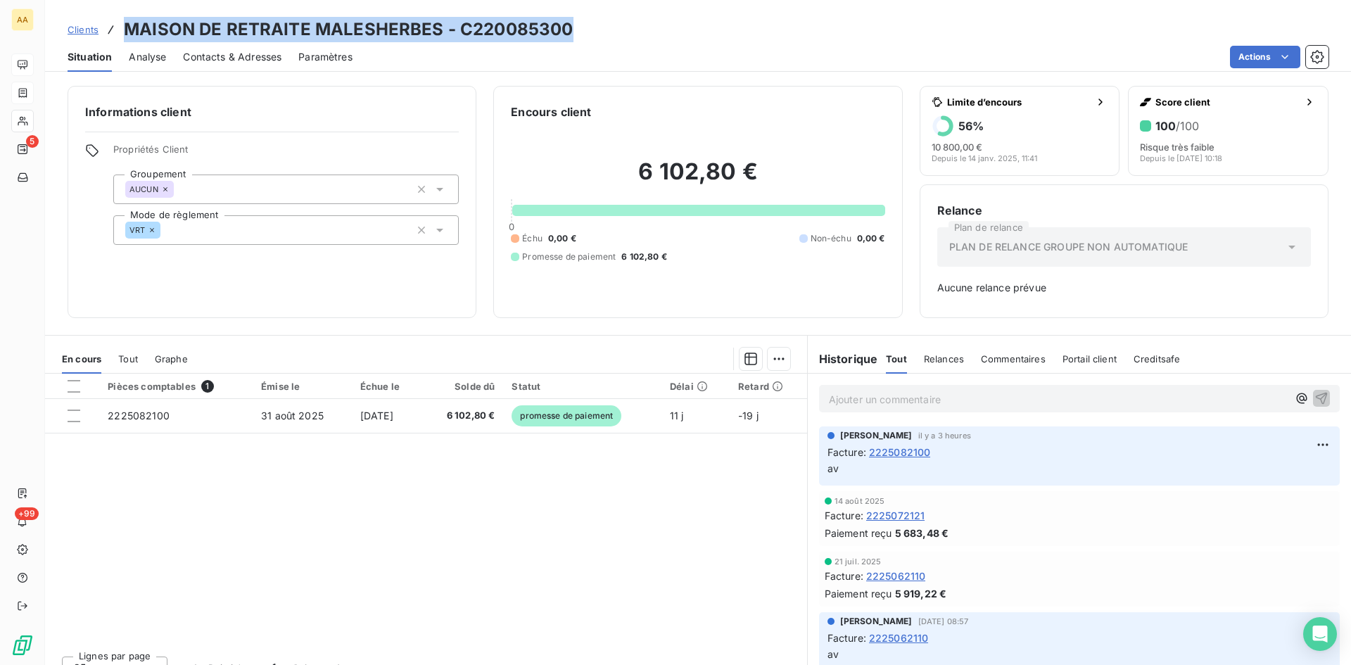
drag, startPoint x: 579, startPoint y: 31, endPoint x: 125, endPoint y: 29, distance: 453.3
click at [125, 29] on div "Clients MAISON DE RETRAITE MALESHERBES - C220085300" at bounding box center [698, 29] width 1306 height 25
copy h3 "MAISON DE RETRAITE MALESHERBES - C220085300"
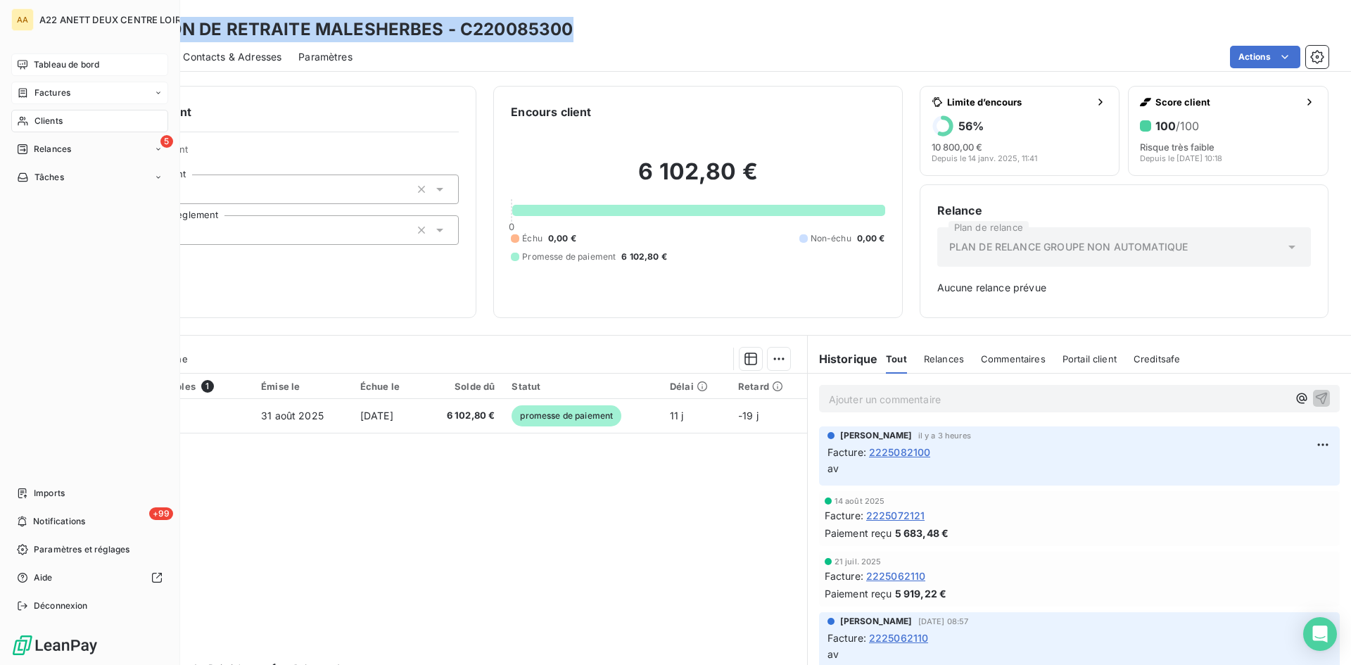
click at [46, 60] on span "Tableau de bord" at bounding box center [66, 64] width 65 height 13
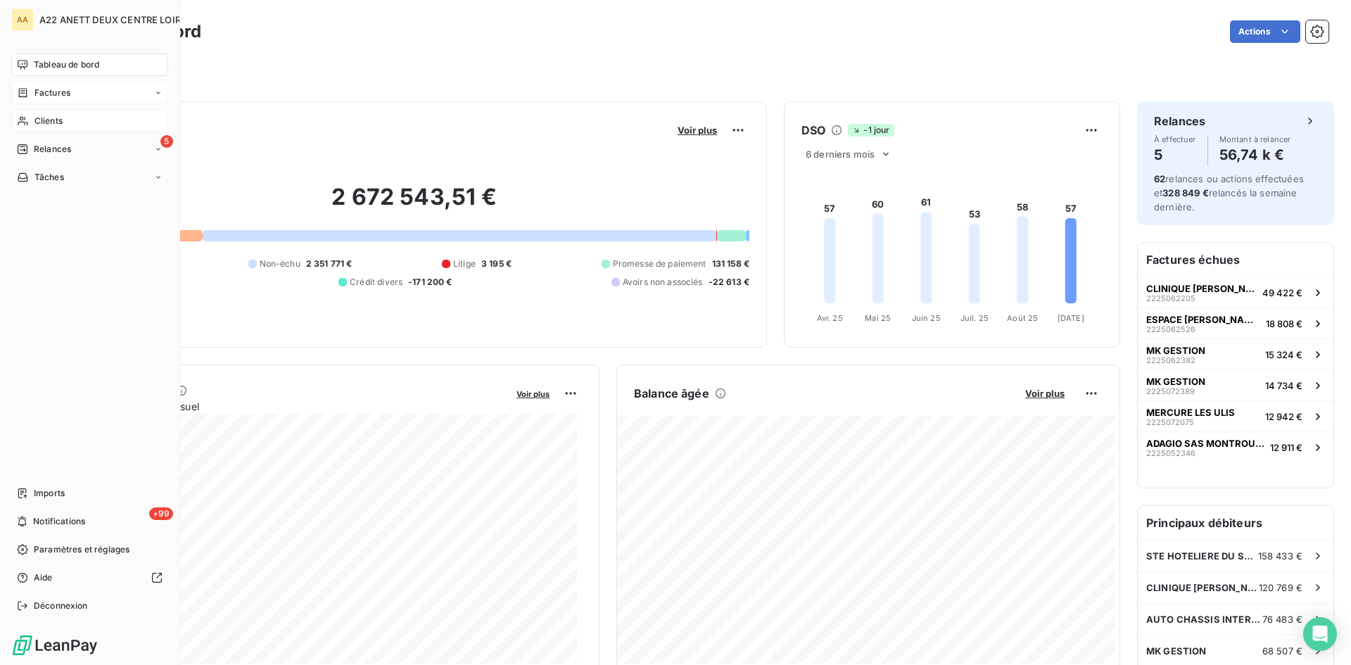
click at [37, 91] on span "Factures" at bounding box center [52, 93] width 36 height 13
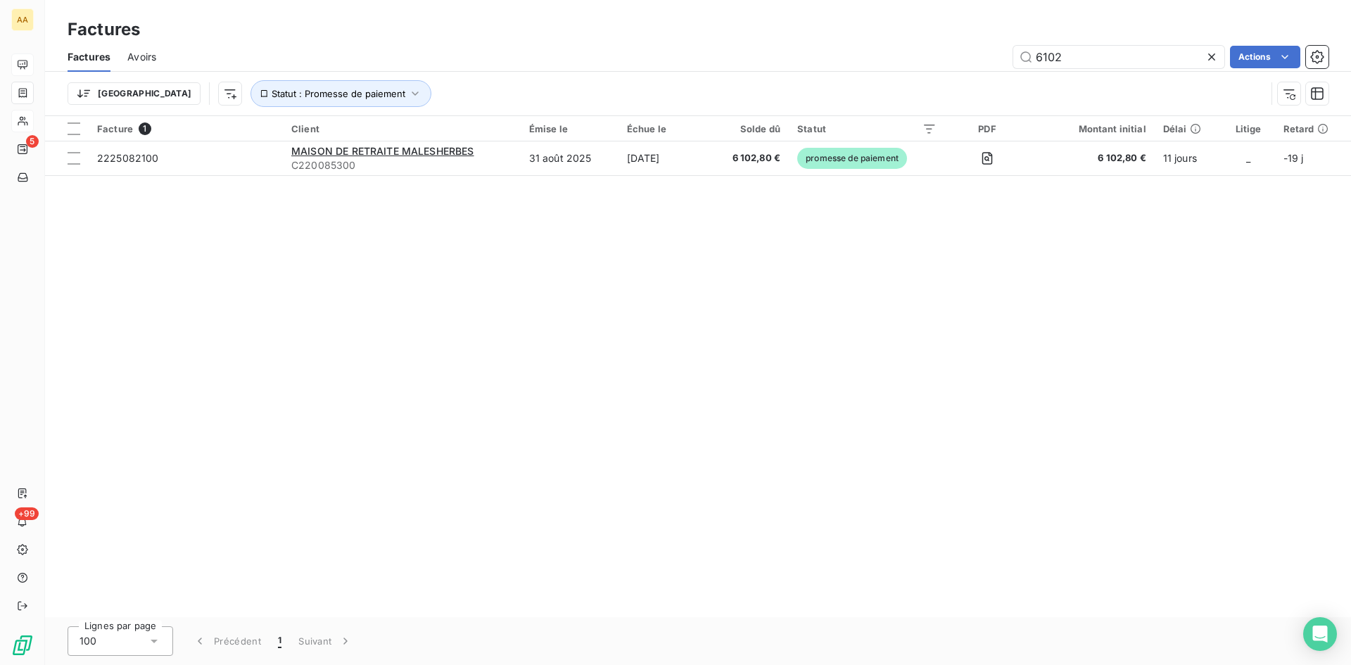
drag, startPoint x: 1048, startPoint y: 59, endPoint x: 985, endPoint y: 59, distance: 62.6
click at [985, 59] on div "6102 Actions" at bounding box center [751, 57] width 1156 height 23
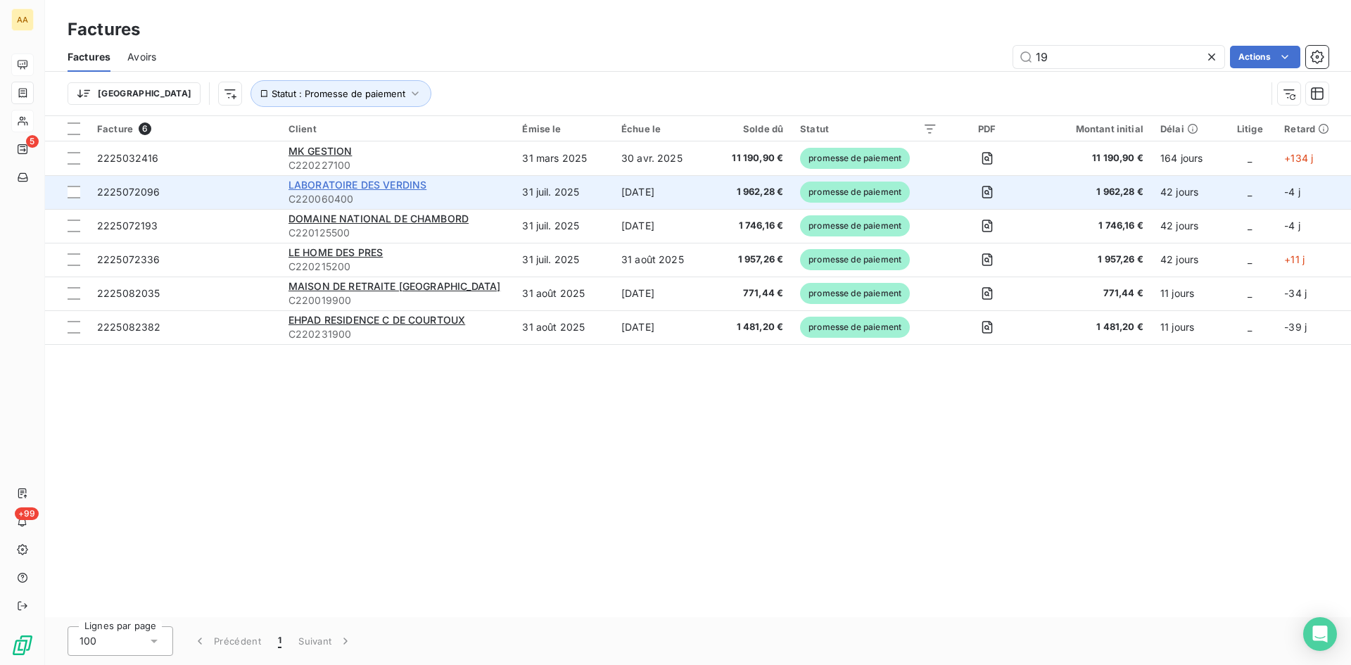
type input "19"
click at [391, 184] on span "LABORATOIRE DES VERDINS" at bounding box center [358, 185] width 138 height 12
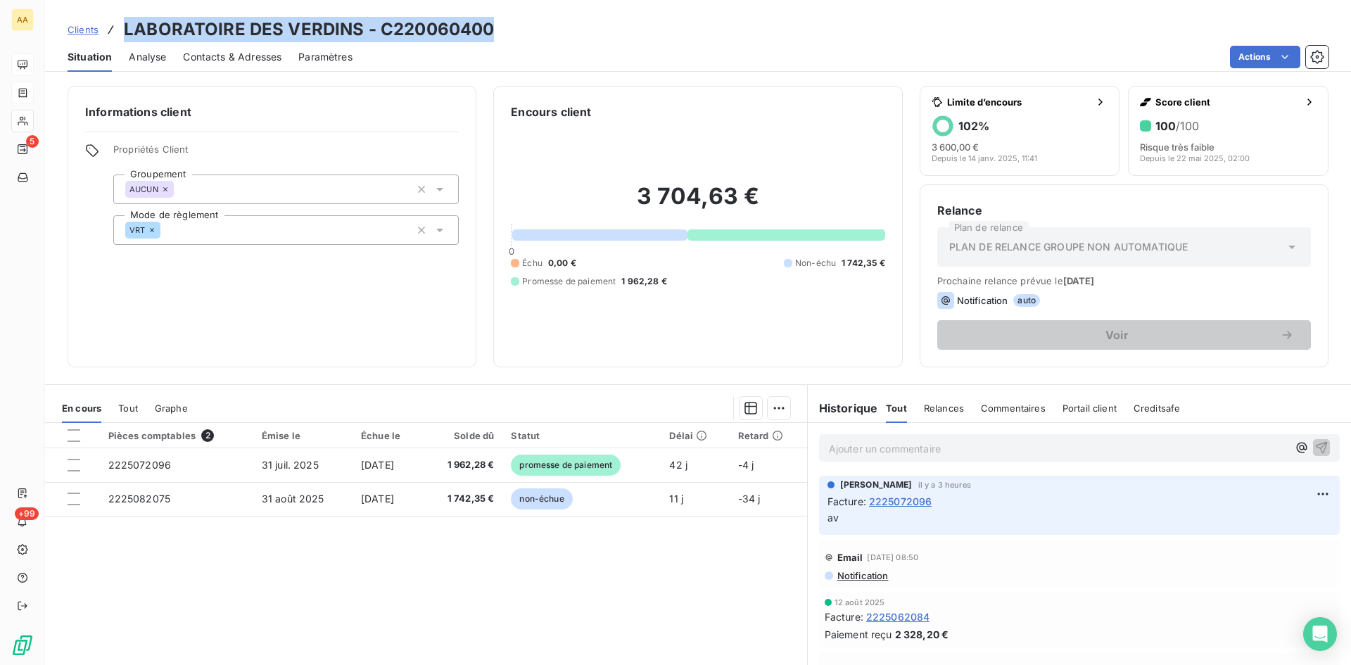
drag, startPoint x: 506, startPoint y: 27, endPoint x: 125, endPoint y: 24, distance: 380.8
click at [125, 24] on div "Clients LABORATOIRE DES VERDINS - C220060400" at bounding box center [698, 29] width 1306 height 25
copy h3 "LABORATOIRE DES VERDINS - C220060400"
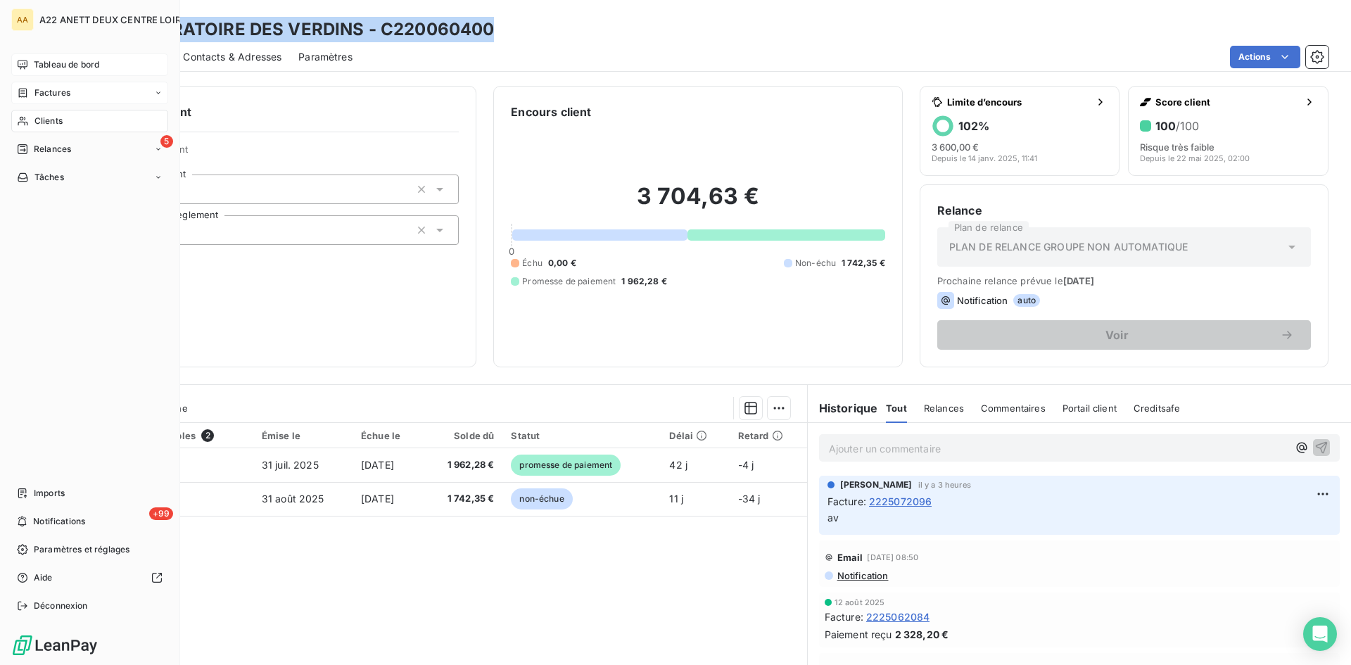
click at [54, 65] on span "Tableau de bord" at bounding box center [66, 64] width 65 height 13
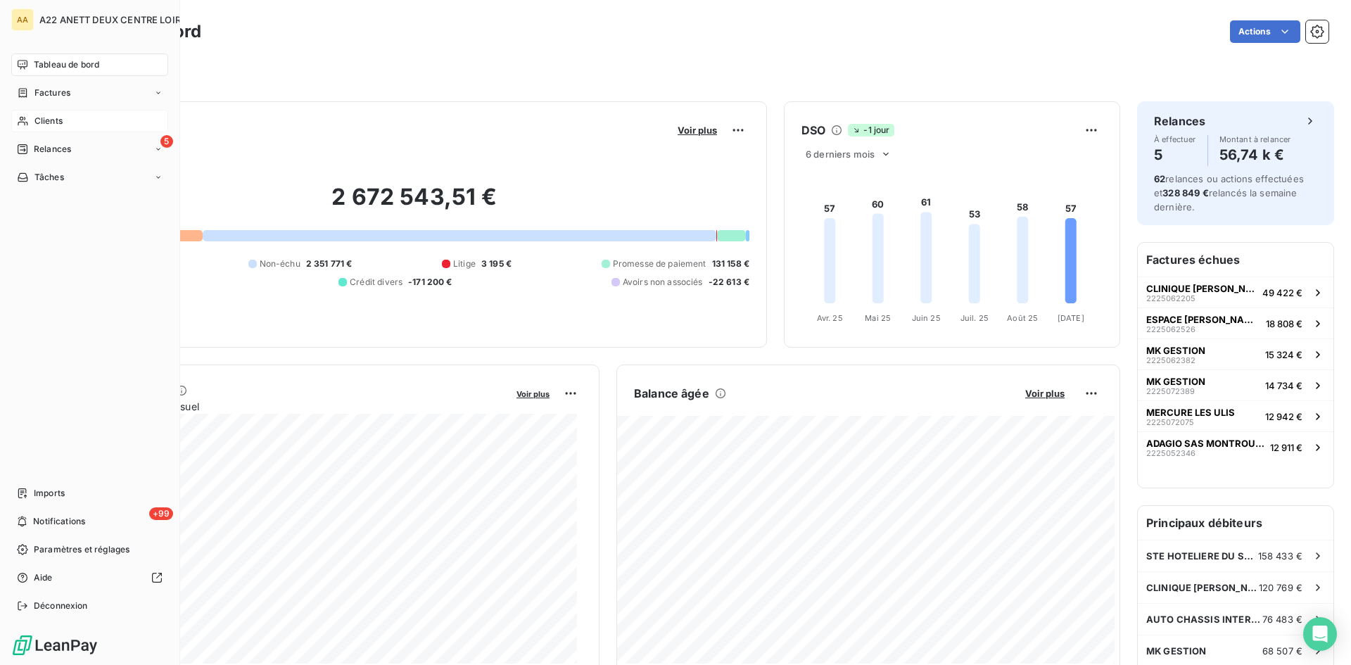
click at [54, 66] on span "Tableau de bord" at bounding box center [66, 64] width 65 height 13
click at [42, 120] on span "Clients" at bounding box center [48, 121] width 28 height 13
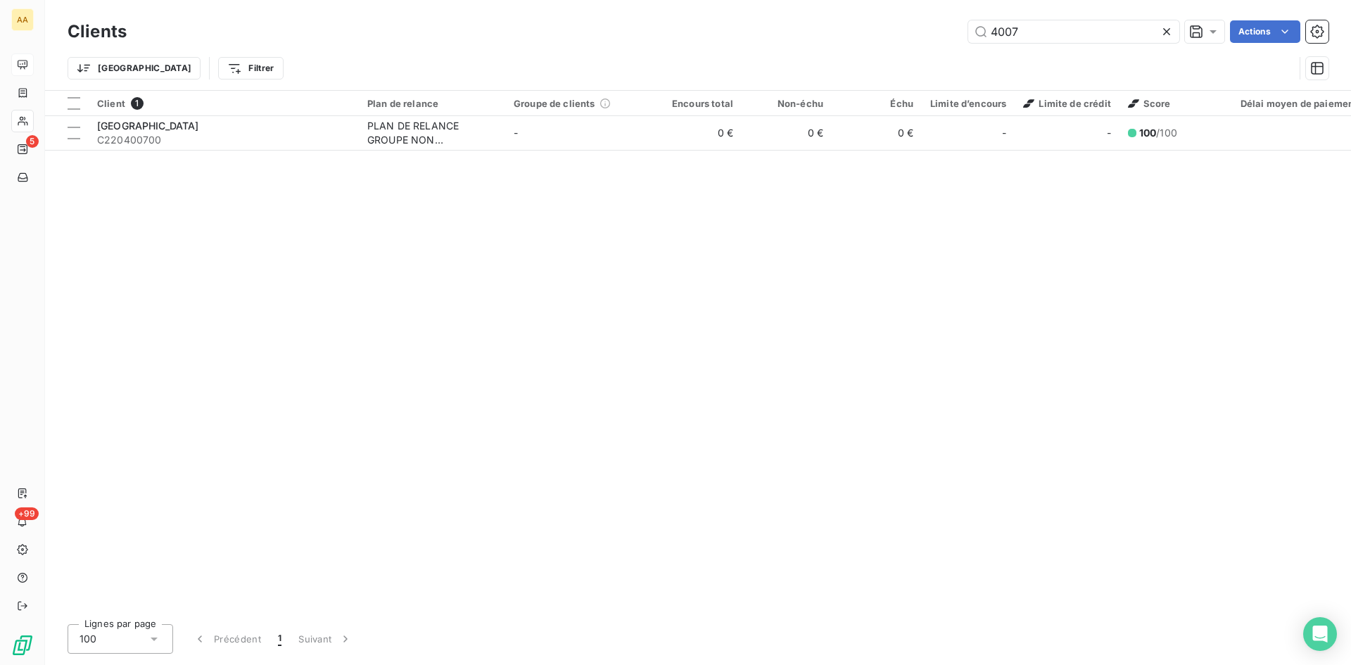
drag, startPoint x: 1037, startPoint y: 30, endPoint x: 928, endPoint y: 30, distance: 108.4
click at [928, 30] on div "4007 Actions" at bounding box center [736, 31] width 1185 height 23
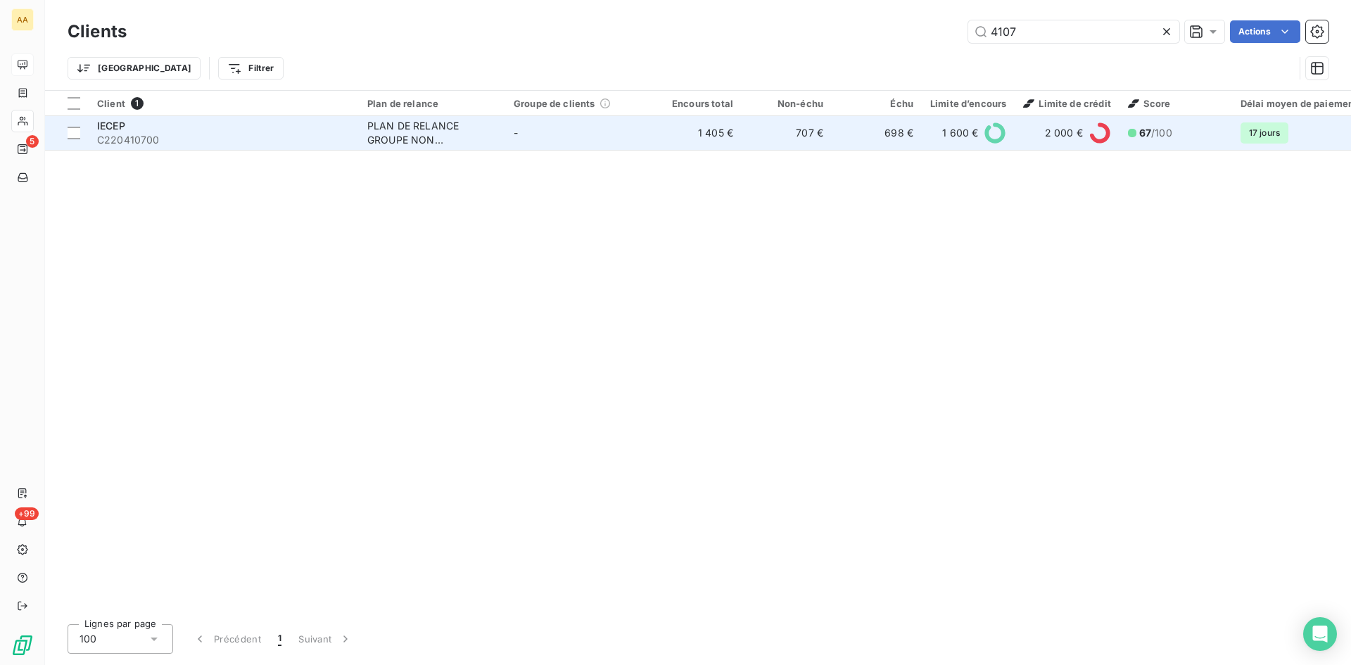
type input "4107"
click at [414, 139] on div "PLAN DE RELANCE GROUPE NON AUTOMATIQUE" at bounding box center [432, 133] width 130 height 28
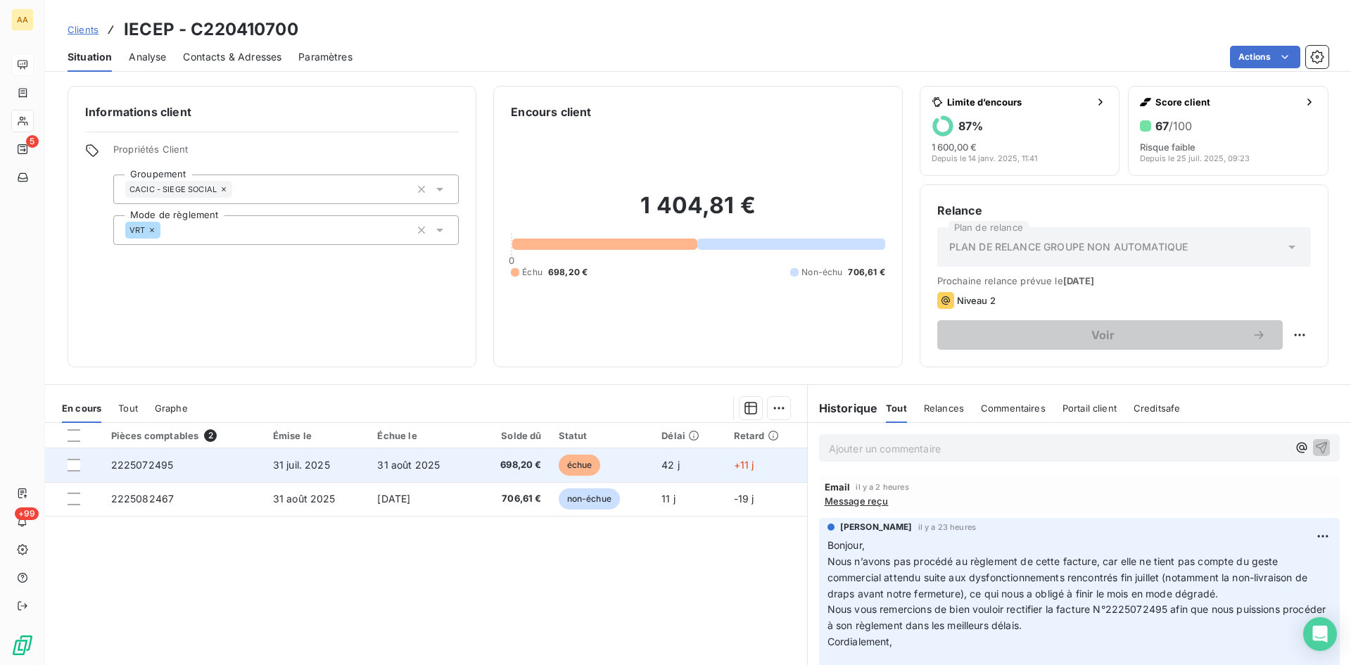
click at [145, 462] on span "2225072495" at bounding box center [142, 465] width 63 height 12
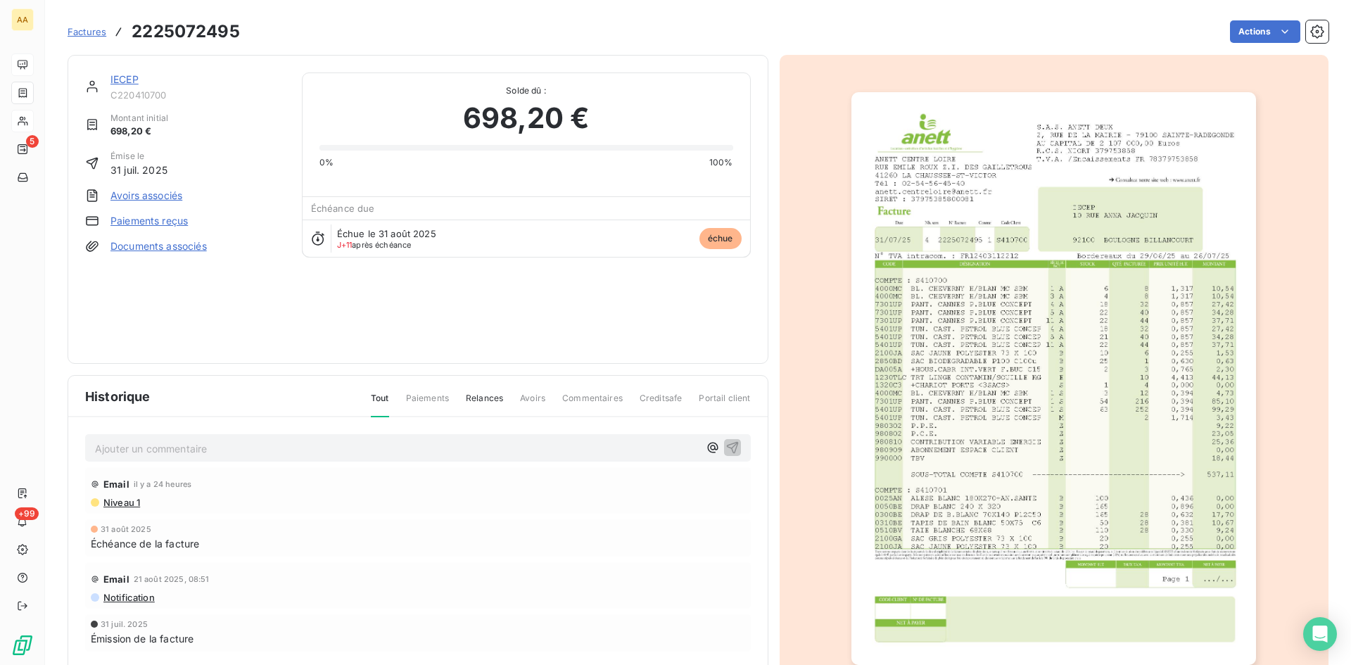
click at [1016, 341] on img "button" at bounding box center [1054, 378] width 405 height 573
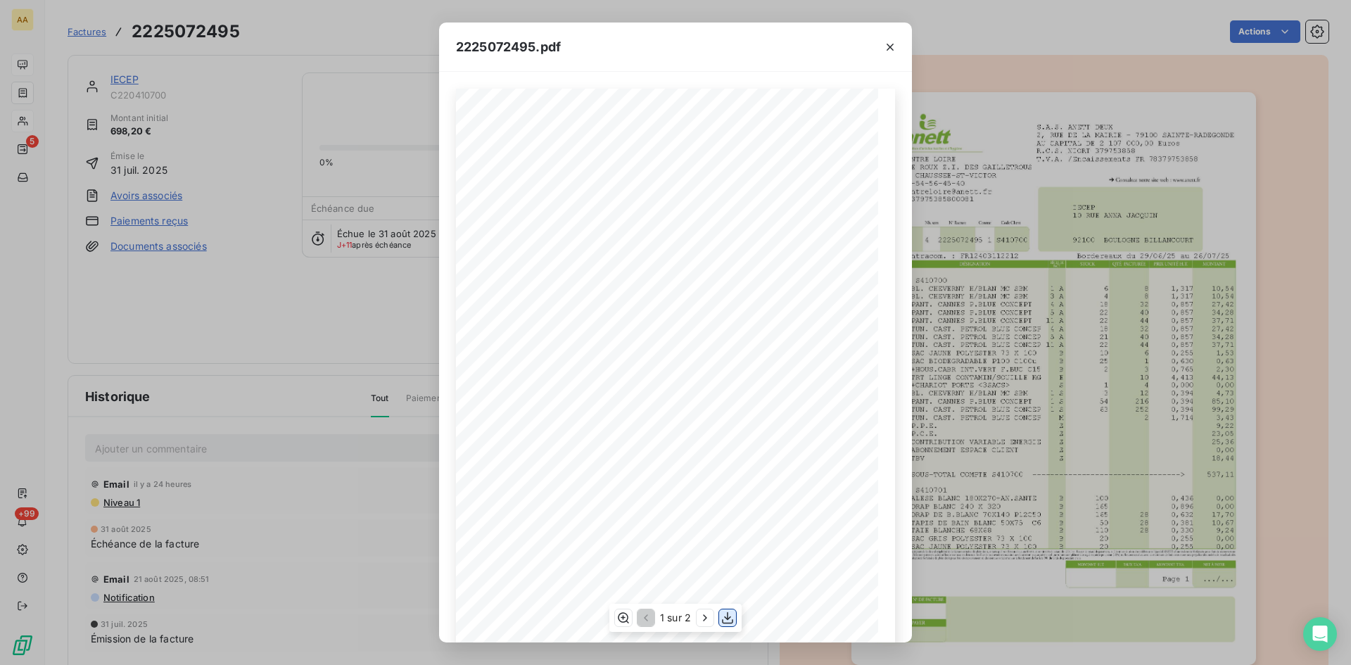
click at [728, 612] on icon "button" at bounding box center [728, 618] width 14 height 14
click at [888, 46] on icon "button" at bounding box center [890, 47] width 14 height 14
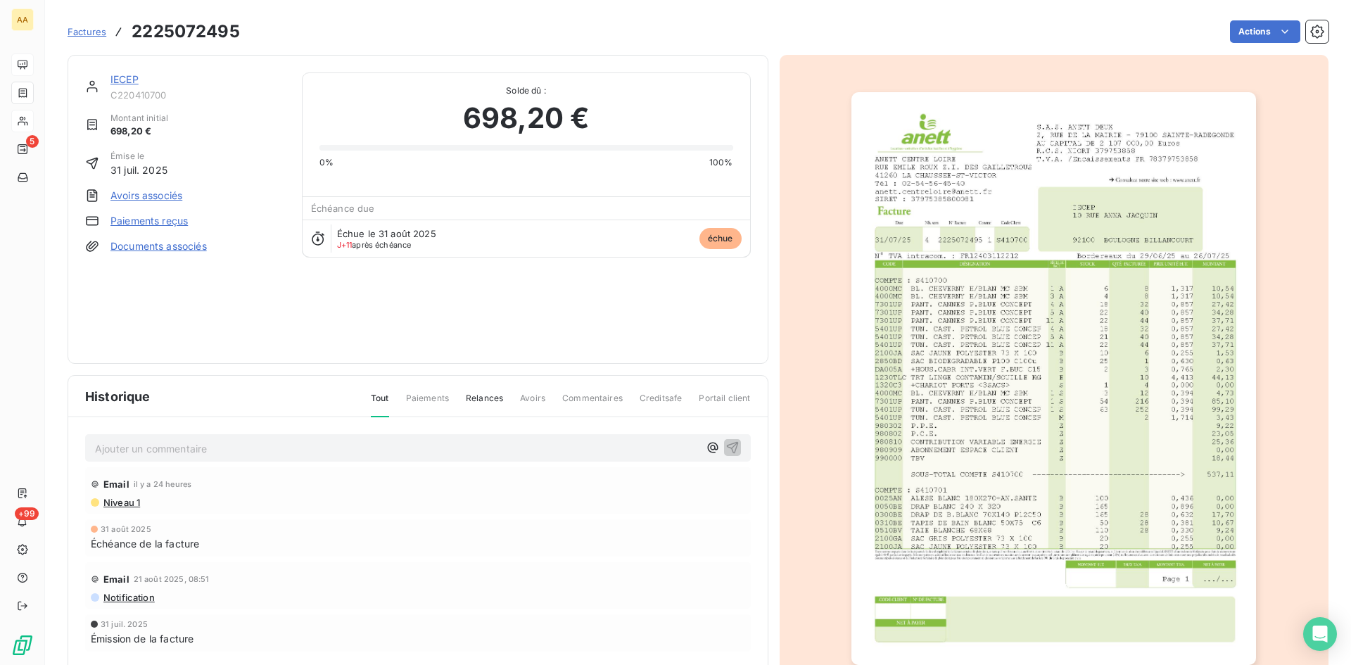
click at [1142, 244] on img "button" at bounding box center [1054, 378] width 405 height 573
